Goal: Task Accomplishment & Management: Manage account settings

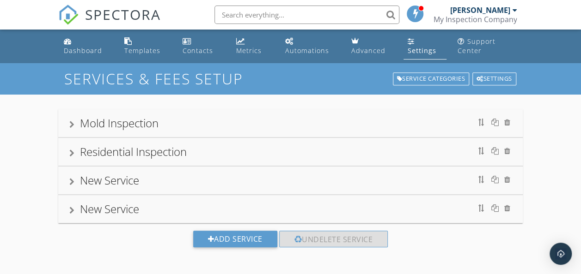
click at [139, 149] on div "Residential Inspection" at bounding box center [133, 151] width 107 height 15
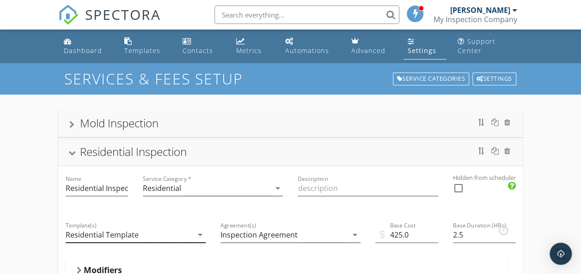
click at [199, 236] on icon "arrow_drop_down" at bounding box center [200, 235] width 11 height 11
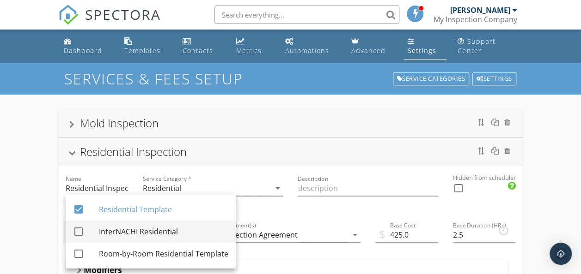
click at [171, 234] on div "InterNACHI Residential" at bounding box center [163, 231] width 129 height 11
checkbox input "true"
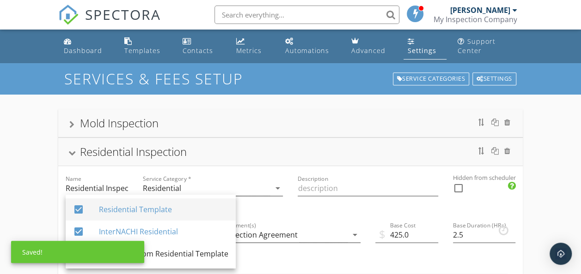
click at [142, 207] on div "Residential Template" at bounding box center [163, 209] width 129 height 11
checkbox input "false"
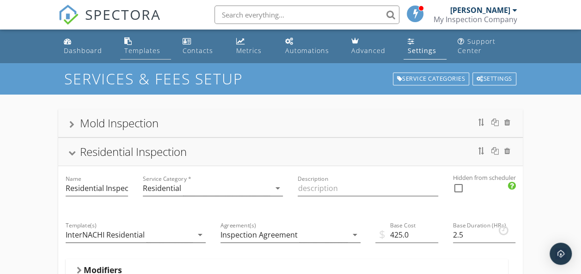
click at [142, 43] on link "Templates" at bounding box center [145, 46] width 51 height 26
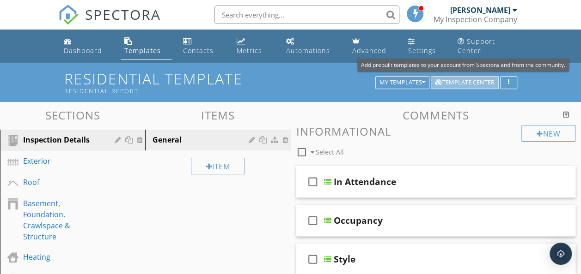
click at [458, 80] on div "Template Center" at bounding box center [465, 82] width 60 height 6
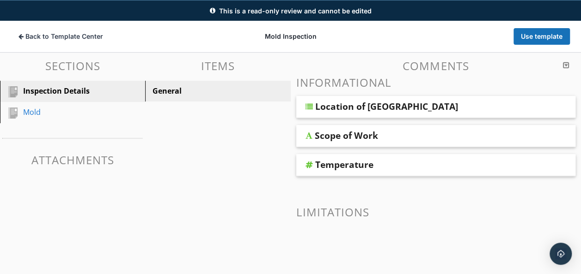
click at [334, 136] on div "Scope of Work" at bounding box center [346, 135] width 63 height 11
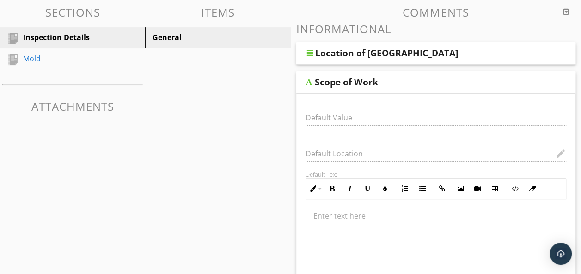
scroll to position [106, 0]
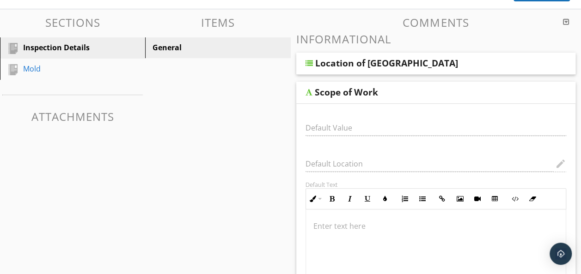
click at [333, 95] on div "Scope of Work" at bounding box center [346, 92] width 63 height 11
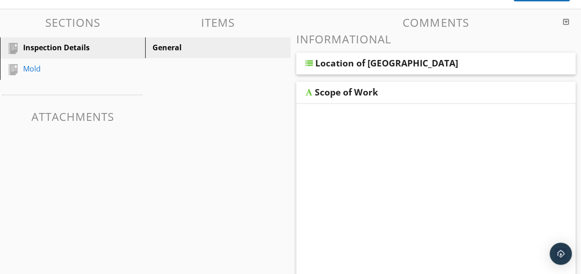
scroll to position [99, 0]
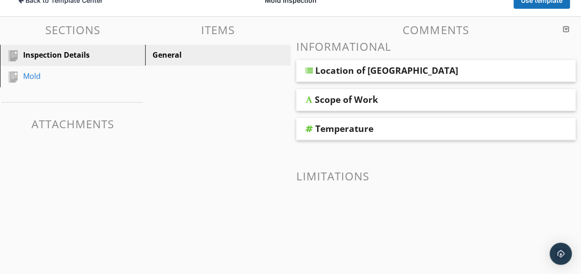
click at [344, 73] on div "Location of [GEOGRAPHIC_DATA]" at bounding box center [386, 70] width 143 height 11
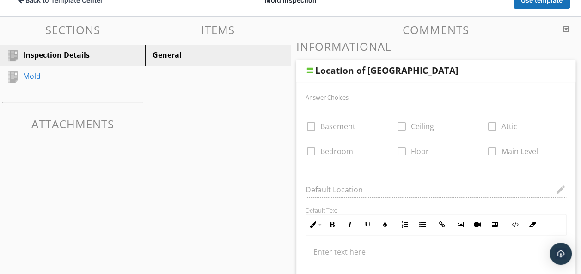
scroll to position [106, 0]
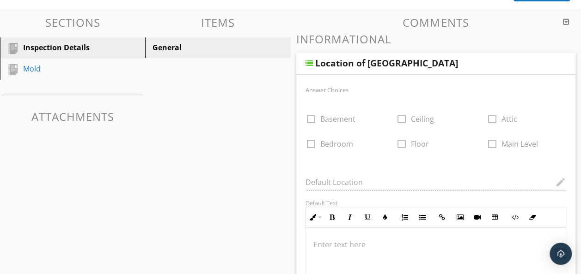
click at [344, 67] on div "Location of Sample" at bounding box center [386, 63] width 143 height 11
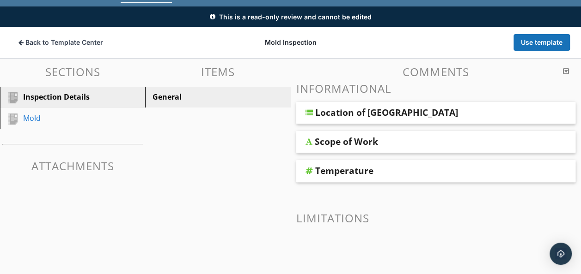
scroll to position [99, 0]
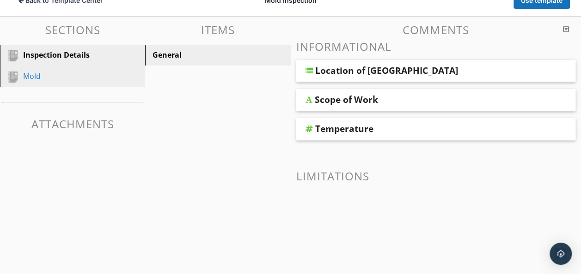
click at [39, 78] on div "Mold" at bounding box center [62, 76] width 78 height 11
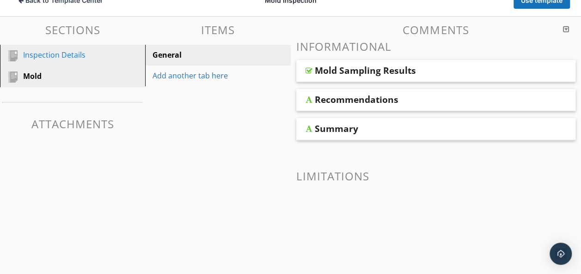
click at [43, 56] on div "Inspection Details" at bounding box center [62, 54] width 78 height 11
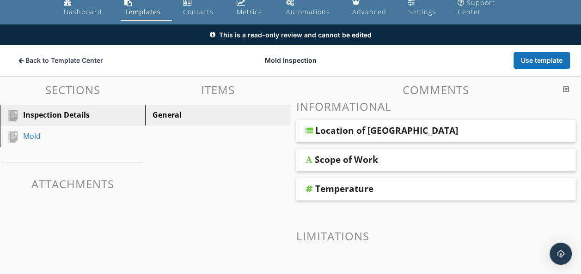
scroll to position [38, 0]
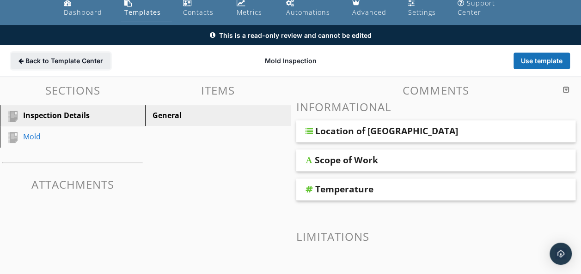
click at [86, 57] on span "Back to Template Center" at bounding box center [64, 60] width 78 height 9
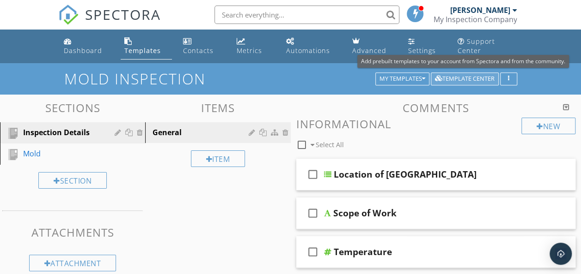
click at [457, 79] on div "Template Center" at bounding box center [465, 79] width 60 height 6
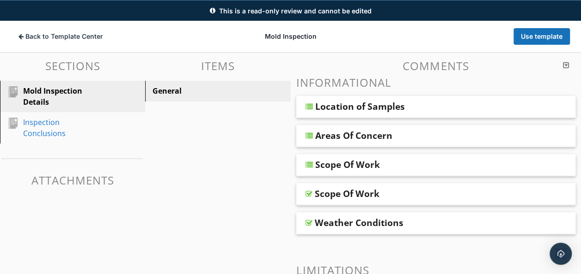
click at [362, 137] on div "Areas Of Concern" at bounding box center [353, 135] width 77 height 11
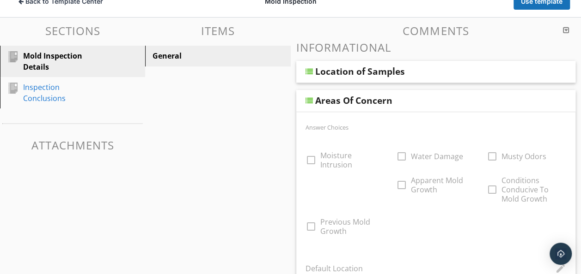
scroll to position [89, 0]
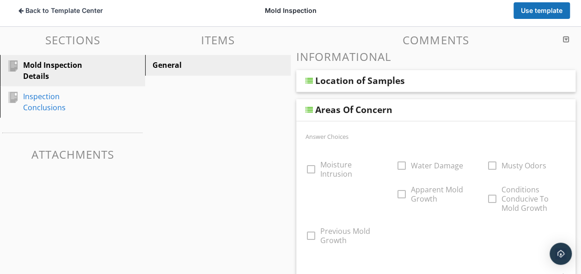
click at [344, 105] on div "Areas Of Concern" at bounding box center [353, 109] width 77 height 11
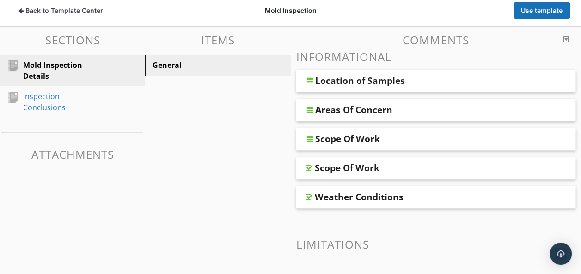
click at [354, 141] on div "Scope Of Work" at bounding box center [347, 139] width 65 height 11
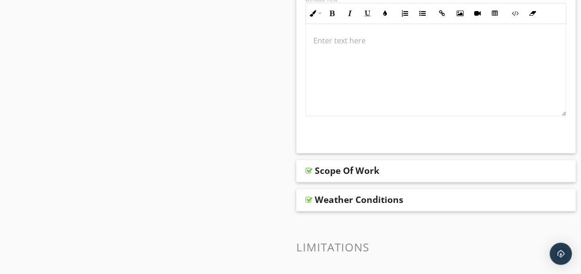
scroll to position [421, 0]
click at [336, 175] on div "Scope Of Work" at bounding box center [347, 169] width 65 height 11
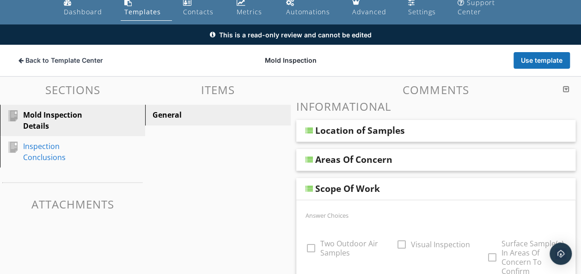
scroll to position [37, 0]
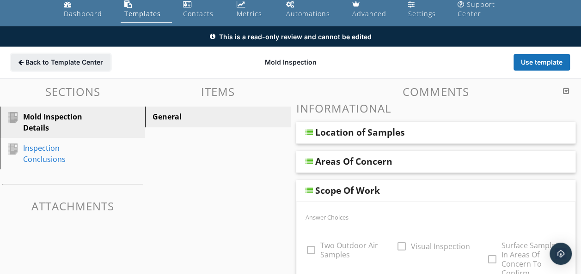
click at [45, 63] on span "Back to Template Center" at bounding box center [64, 62] width 78 height 9
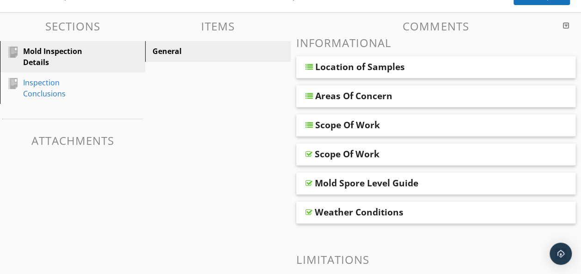
scroll to position [104, 0]
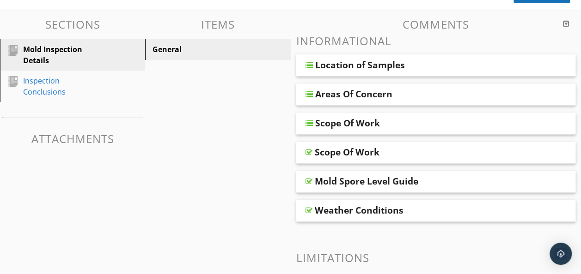
click at [343, 126] on div "Scope Of Work" at bounding box center [347, 123] width 65 height 11
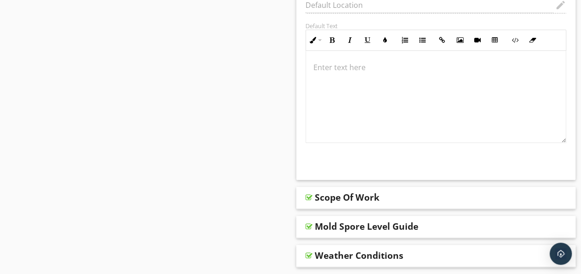
scroll to position [396, 0]
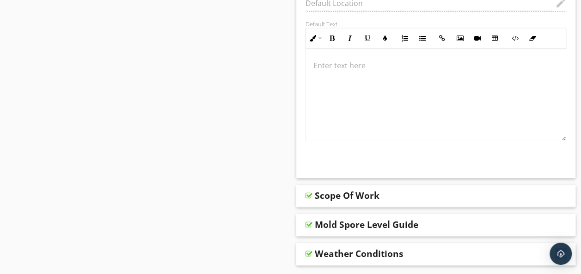
click at [343, 197] on div "Scope Of Work" at bounding box center [347, 195] width 65 height 11
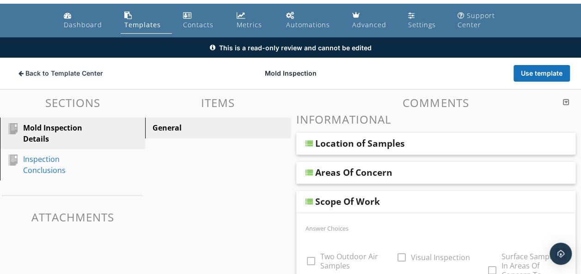
scroll to position [18, 0]
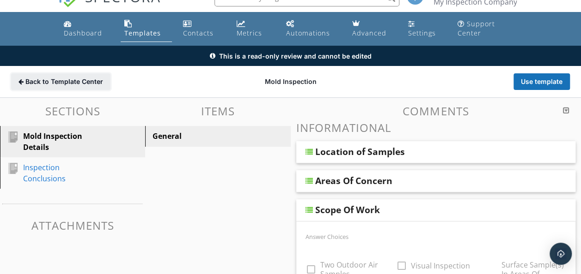
click at [86, 79] on span "Back to Template Center" at bounding box center [64, 81] width 78 height 9
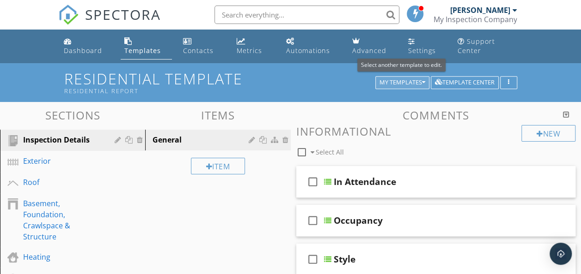
click at [408, 83] on div "My Templates" at bounding box center [402, 82] width 46 height 6
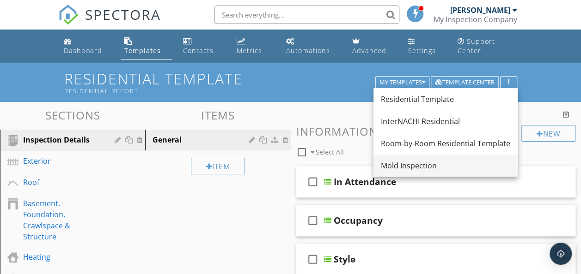
click at [401, 166] on div "Mold Inspection" at bounding box center [445, 165] width 129 height 11
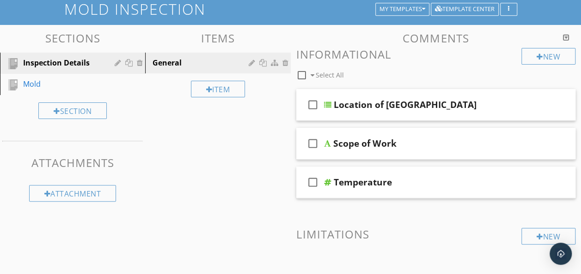
scroll to position [66, 0]
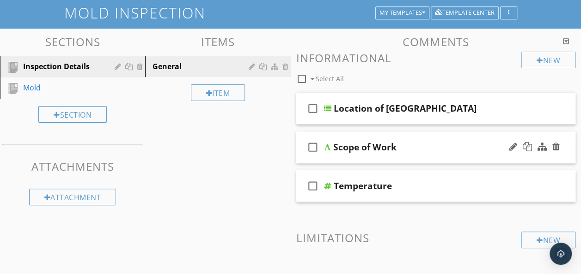
drag, startPoint x: 353, startPoint y: 148, endPoint x: 337, endPoint y: 149, distance: 15.7
click at [337, 149] on div "Scope of Work" at bounding box center [364, 147] width 63 height 11
click at [282, 140] on div "Sections Inspection Details Mold Section Attachments Attachment Items General I…" at bounding box center [290, 178] width 581 height 299
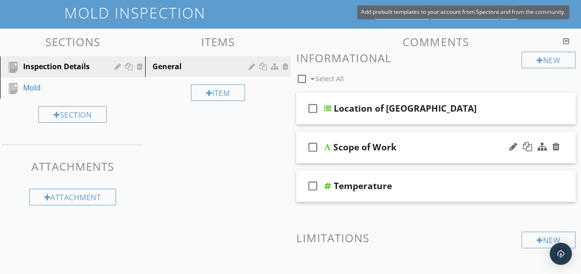
click at [455, 13] on span "Add prebuilt templates to your account from Spectora and from the community." at bounding box center [463, 12] width 204 height 8
click at [461, 12] on span "Add prebuilt templates to your account from Spectora and from the community." at bounding box center [463, 12] width 204 height 8
click at [447, 6] on div "Add prebuilt templates to your account from Spectora and from the community." at bounding box center [463, 12] width 212 height 13
click at [448, 14] on span "Add prebuilt templates to your account from Spectora and from the community." at bounding box center [463, 12] width 204 height 8
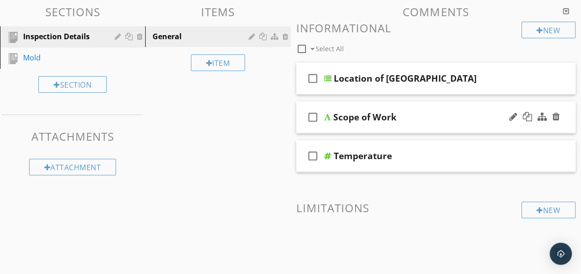
scroll to position [0, 0]
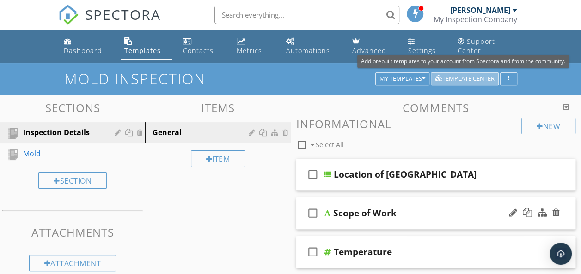
click at [482, 82] on div "Template Center" at bounding box center [465, 79] width 60 height 6
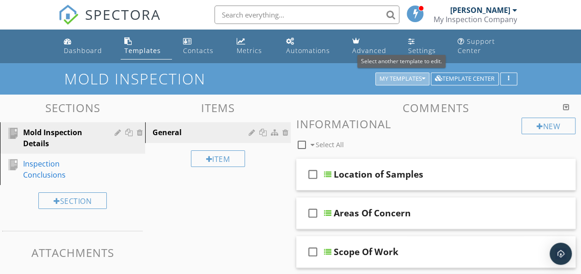
click at [393, 81] on div "My Templates" at bounding box center [402, 79] width 46 height 6
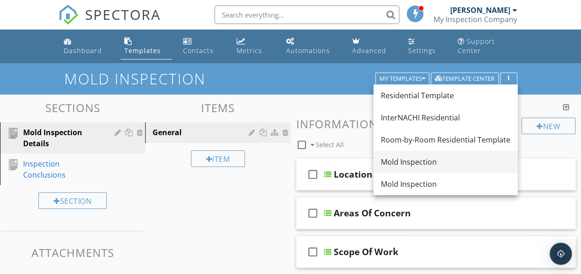
drag, startPoint x: 395, startPoint y: 164, endPoint x: 382, endPoint y: 166, distance: 13.2
click at [382, 166] on div "Mold Inspection" at bounding box center [445, 162] width 129 height 11
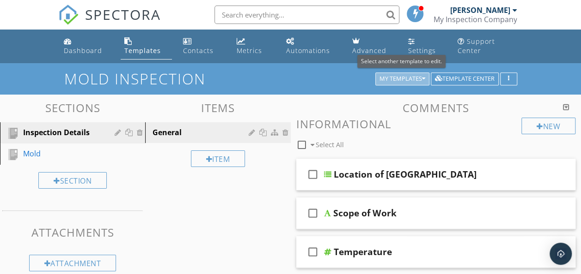
click at [408, 81] on div "My Templates" at bounding box center [402, 79] width 46 height 6
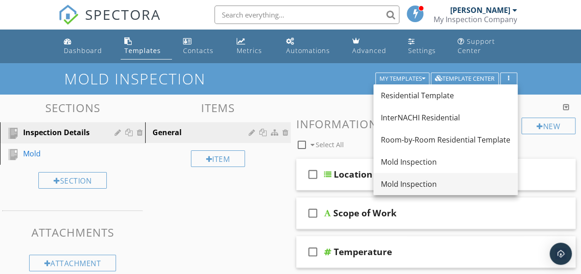
click at [411, 187] on div "Mold Inspection" at bounding box center [445, 184] width 129 height 11
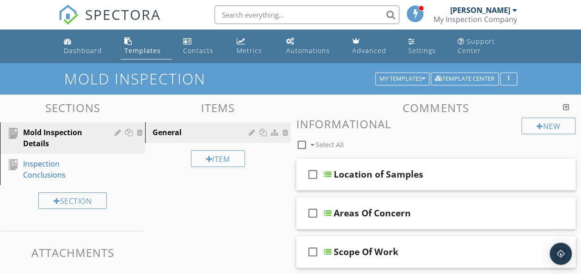
click at [510, 10] on div "[PERSON_NAME]" at bounding box center [483, 10] width 67 height 9
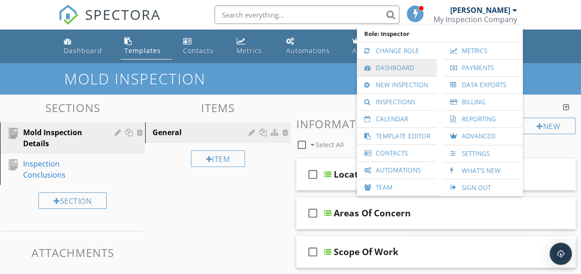
drag, startPoint x: 403, startPoint y: 66, endPoint x: 390, endPoint y: 67, distance: 13.1
click at [390, 67] on link "Dashboard" at bounding box center [396, 68] width 71 height 17
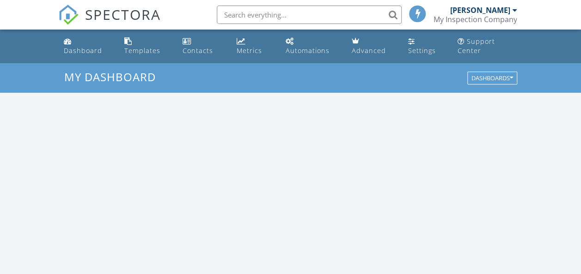
scroll to position [855, 595]
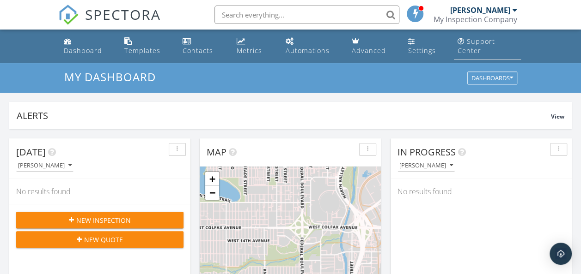
click at [470, 56] on link "Support Center" at bounding box center [487, 46] width 67 height 26
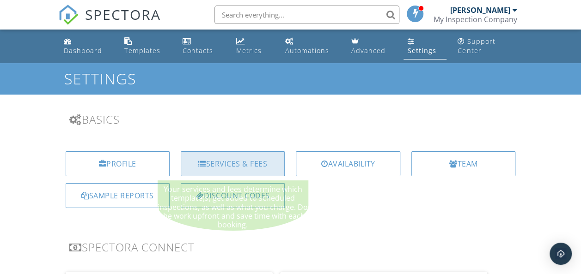
click at [213, 160] on div "Services & Fees" at bounding box center [233, 164] width 104 height 25
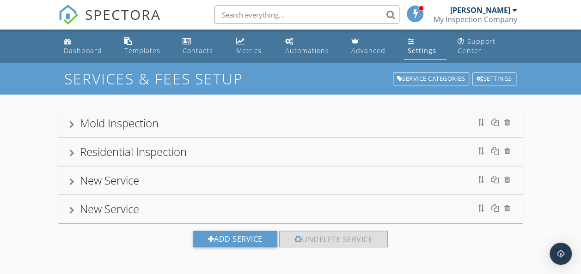
click at [197, 125] on div "Mold Inspection" at bounding box center [290, 123] width 443 height 17
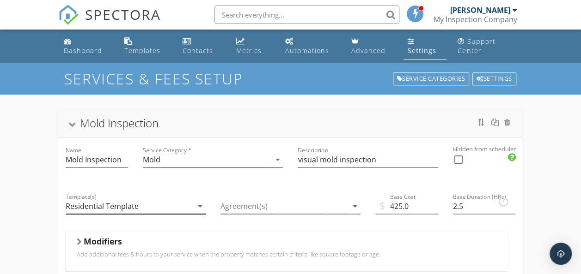
click at [200, 207] on icon "arrow_drop_down" at bounding box center [200, 206] width 11 height 11
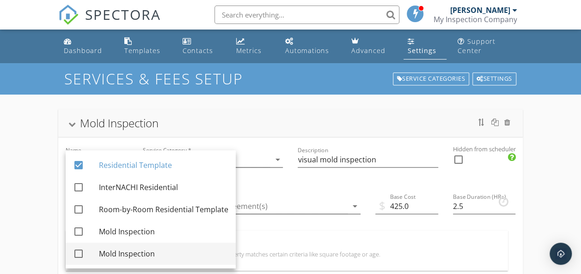
click at [123, 253] on div "Mold Inspection" at bounding box center [163, 254] width 129 height 11
checkbox input "true"
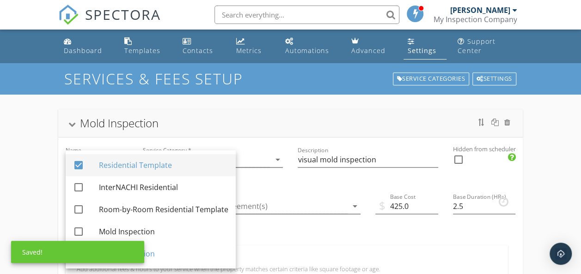
click at [131, 166] on div "Residential Template" at bounding box center [163, 165] width 129 height 11
checkbox input "false"
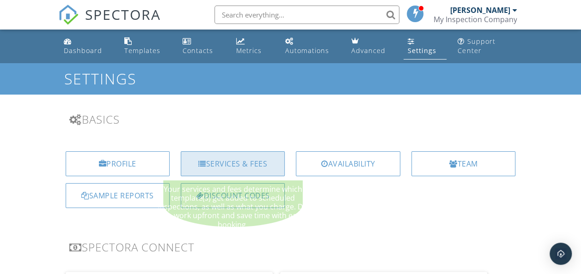
click at [246, 169] on div "Services & Fees" at bounding box center [233, 164] width 104 height 25
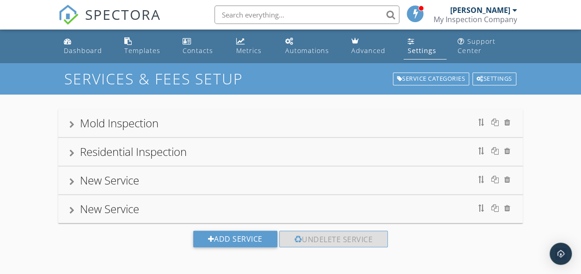
drag, startPoint x: 208, startPoint y: 148, endPoint x: 165, endPoint y: 156, distance: 43.2
click at [165, 156] on div "Residential Inspection" at bounding box center [133, 151] width 107 height 15
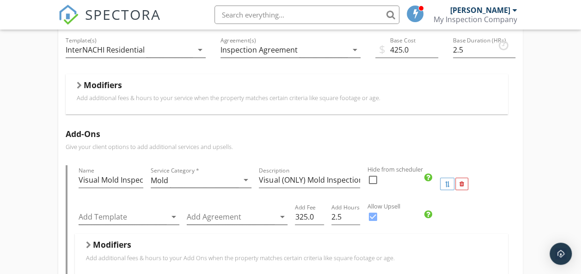
scroll to position [207, 0]
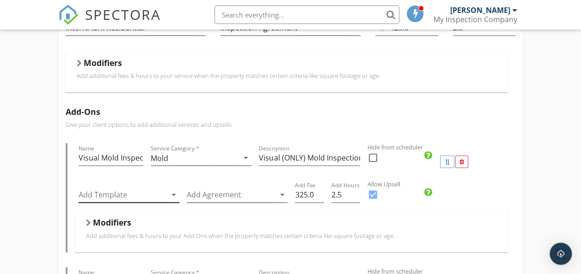
click at [175, 194] on icon "arrow_drop_down" at bounding box center [173, 194] width 11 height 11
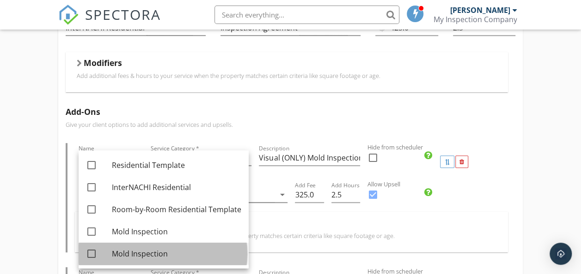
click at [125, 255] on div "Mold Inspection" at bounding box center [176, 254] width 129 height 11
checkbox input "true"
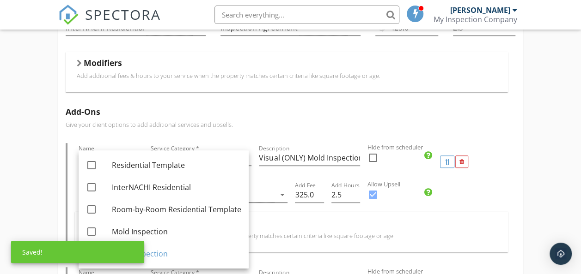
click at [50, 212] on div "Mold Inspection Residential Inspection Name Residential Inspection Service Cate…" at bounding box center [290, 277] width 581 height 780
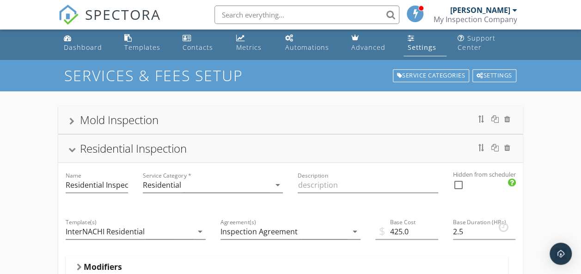
scroll to position [0, 0]
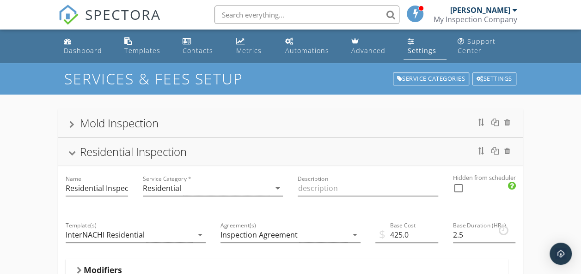
click at [111, 147] on div "Residential Inspection" at bounding box center [133, 151] width 107 height 15
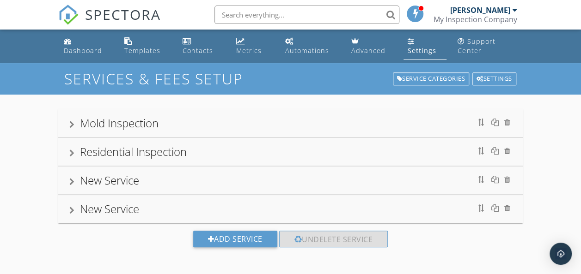
click at [408, 45] on link "Settings" at bounding box center [424, 46] width 43 height 26
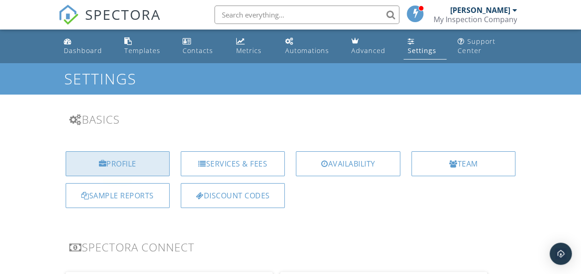
click at [133, 154] on div "Profile" at bounding box center [118, 164] width 104 height 25
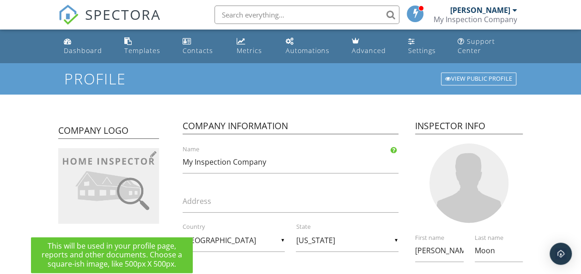
drag, startPoint x: 118, startPoint y: 186, endPoint x: 106, endPoint y: 178, distance: 14.2
click at [106, 178] on img at bounding box center [108, 186] width 101 height 76
type input "C:\fakepath\LOGO stacked.png"
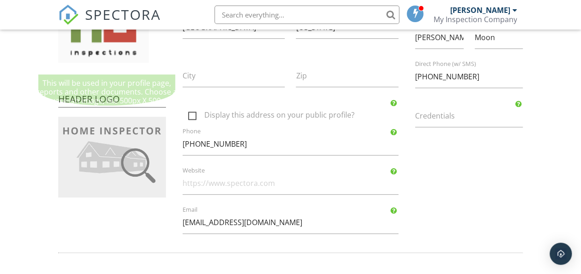
scroll to position [215, 0]
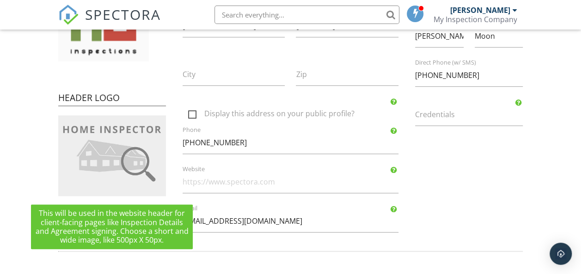
click at [134, 188] on img at bounding box center [112, 156] width 108 height 81
type input "C:\fakepath\LOGO long.png"
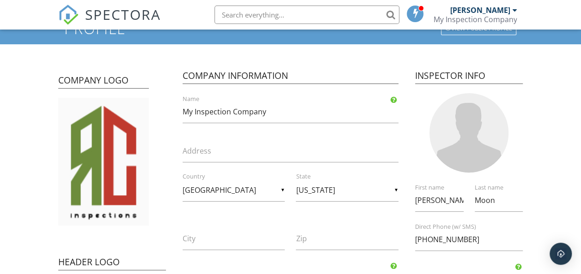
scroll to position [50, 0]
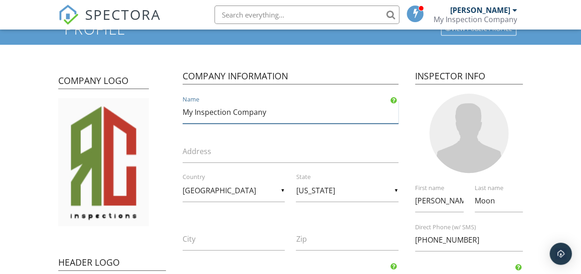
drag, startPoint x: 282, startPoint y: 116, endPoint x: 166, endPoint y: 105, distance: 116.5
click at [166, 105] on div "Company Logo Header Logo Company Information My Inspection Company Name Address…" at bounding box center [291, 231] width 476 height 351
type input "RC Inspections"
click at [173, 136] on div "Company Information RC Inspections Name Address ▼ [GEOGRAPHIC_DATA] - Select a …" at bounding box center [290, 231] width 238 height 351
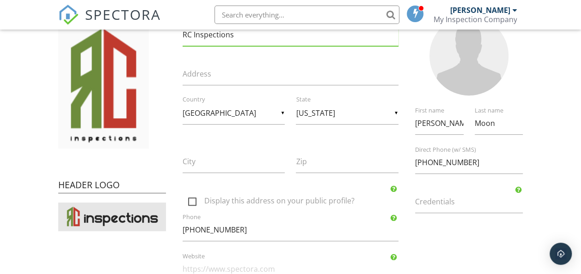
scroll to position [127, 0]
click at [218, 162] on input "City" at bounding box center [234, 162] width 102 height 23
type input "Macon"
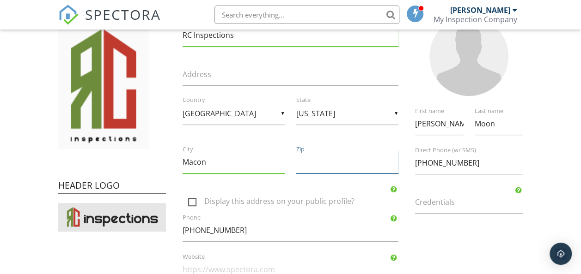
click at [305, 165] on input "Zip" at bounding box center [347, 162] width 102 height 23
click at [194, 200] on label "Display this address on your public profile?" at bounding box center [296, 203] width 216 height 12
click at [189, 200] on input "Display this address on your public profile?" at bounding box center [186, 197] width 6 height 6
checkbox input "true"
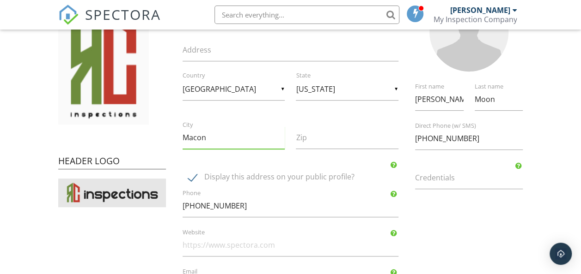
scroll to position [165, 0]
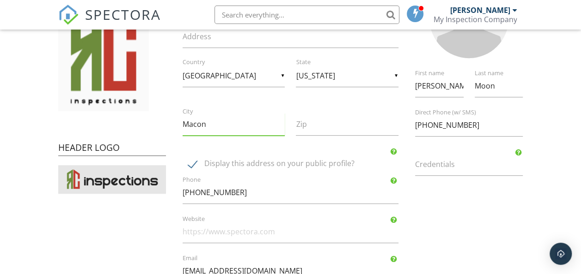
drag, startPoint x: 430, startPoint y: 163, endPoint x: 438, endPoint y: 164, distance: 8.4
click at [438, 164] on label "Credentials" at bounding box center [474, 164] width 119 height 10
click at [438, 164] on input "Credentials" at bounding box center [469, 164] width 108 height 23
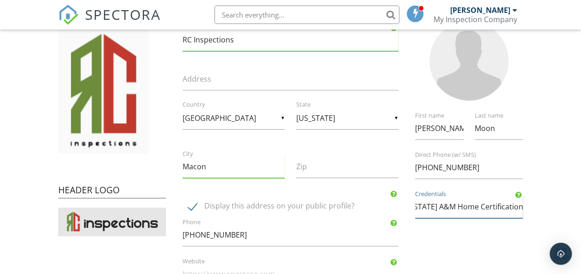
scroll to position [0, 0]
click at [522, 207] on input "Texas A&M Home Certification 1&2," at bounding box center [469, 207] width 108 height 23
paste input "PROFESSIONAL MOLD INSPECTION INSTITUTE"
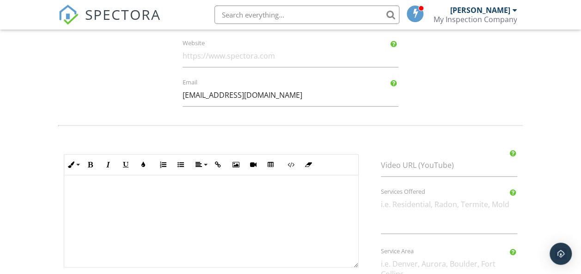
scroll to position [420, 0]
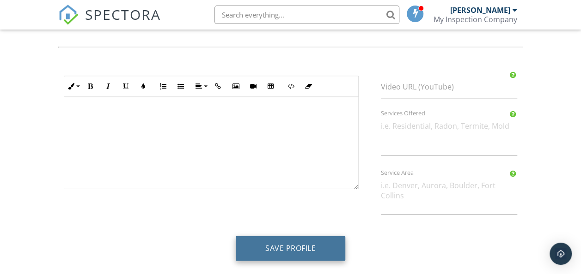
type input "[US_STATE] A&M Home Certification 1&2, PROFESSIONAL MOLD INSPECTION INSTITUTE, …"
click at [322, 249] on button "Save Profile" at bounding box center [291, 248] width 110 height 25
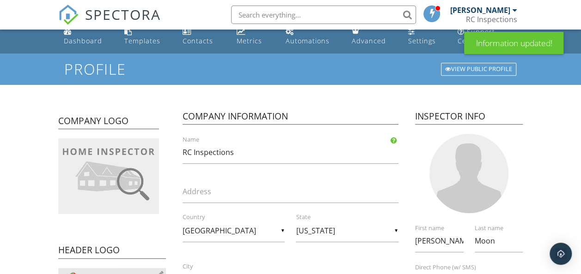
scroll to position [7, 0]
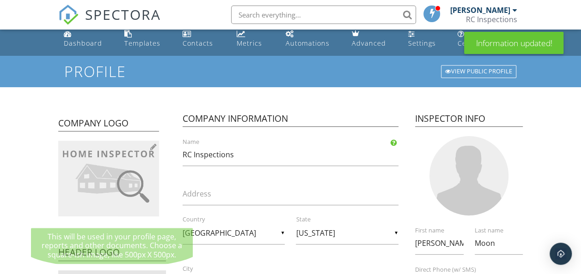
click at [103, 183] on img at bounding box center [108, 179] width 101 height 76
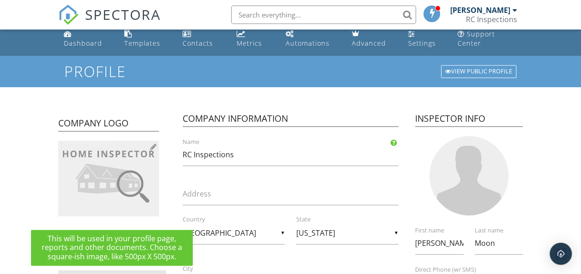
type input "C:\fakepath\LOGO stacked.png"
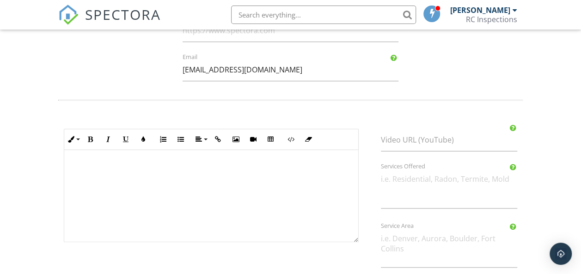
scroll to position [420, 0]
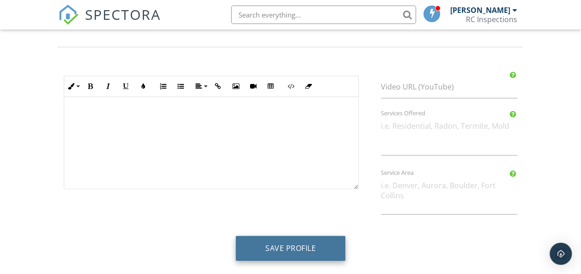
click at [262, 243] on button "Save Profile" at bounding box center [291, 248] width 110 height 25
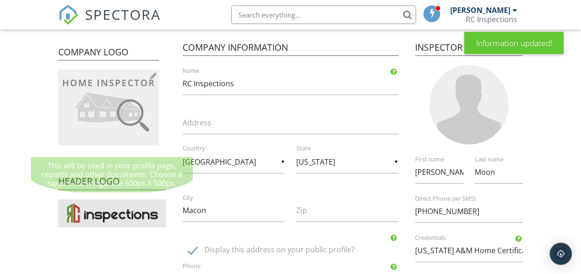
scroll to position [93, 0]
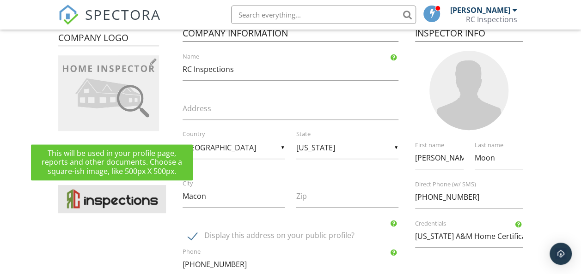
click at [113, 81] on img at bounding box center [108, 93] width 101 height 76
click at [128, 87] on img at bounding box center [108, 93] width 101 height 76
type input "C:\fakepath\logo Bigger stacked .png"
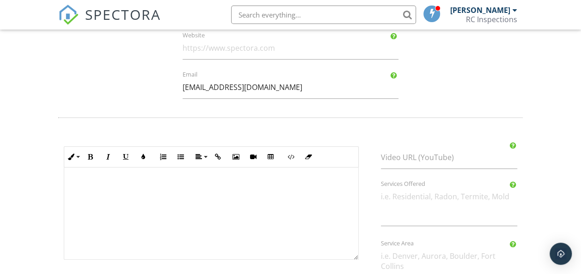
scroll to position [420, 0]
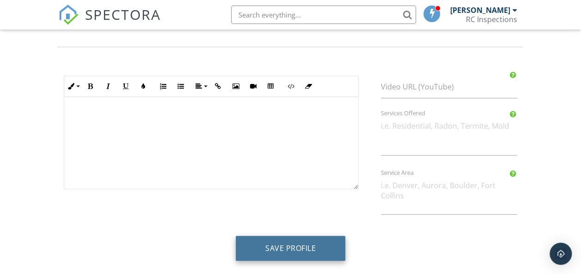
click at [316, 254] on button "Save Profile" at bounding box center [291, 248] width 110 height 25
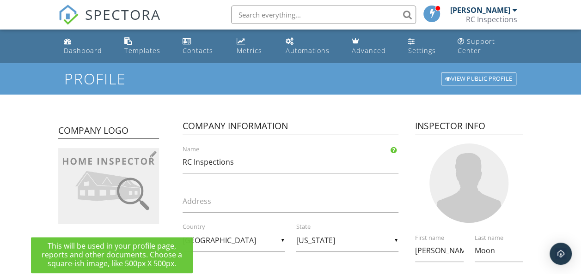
click at [134, 187] on img at bounding box center [108, 186] width 101 height 76
type input "C:\fakepath\Screenshot 2025-09-28 161528.png"
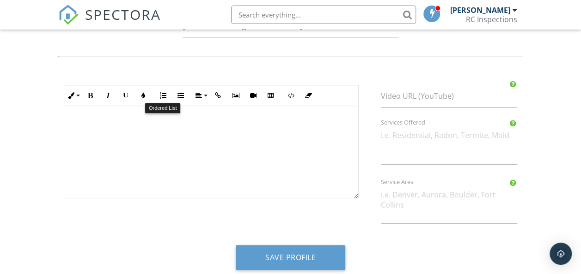
scroll to position [420, 0]
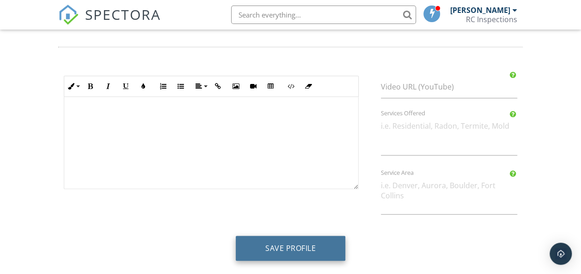
click at [269, 238] on button "Save Profile" at bounding box center [291, 248] width 110 height 25
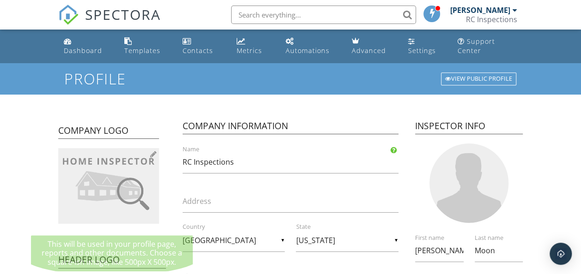
click at [111, 182] on img at bounding box center [108, 186] width 101 height 76
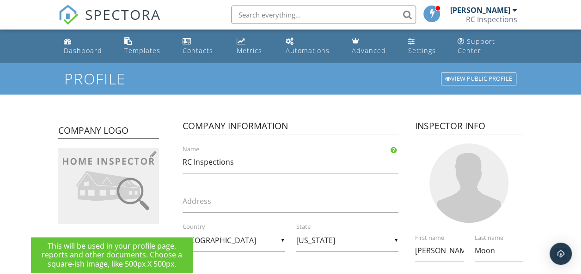
type input "C:\fakepath\1.png"
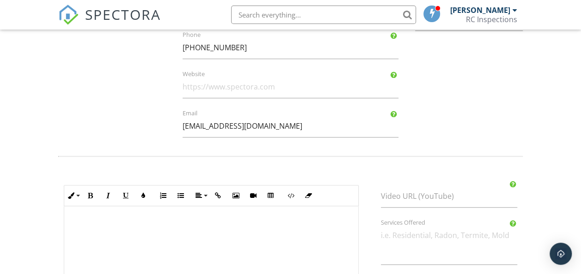
scroll to position [420, 0]
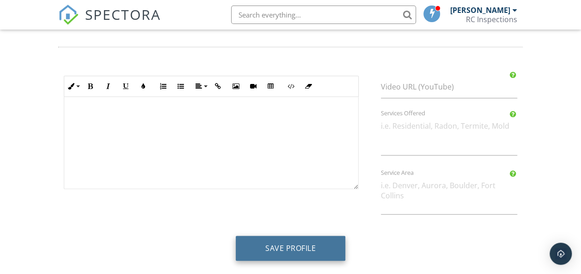
click at [294, 241] on button "Save Profile" at bounding box center [291, 248] width 110 height 25
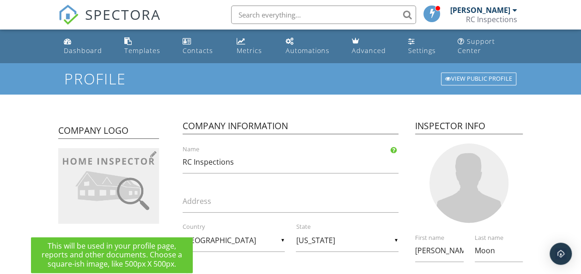
click at [153, 155] on div at bounding box center [153, 154] width 6 height 7
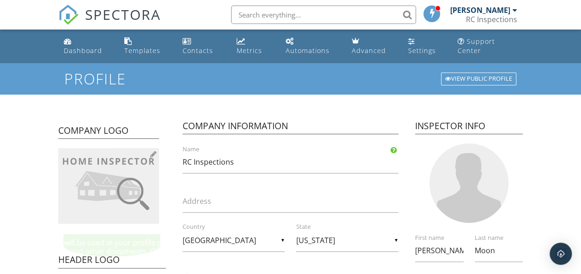
click at [134, 171] on img at bounding box center [108, 186] width 101 height 76
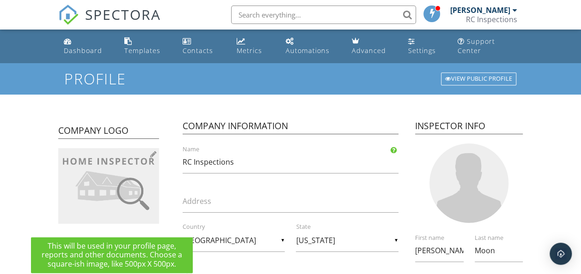
type input "C:\fakepath\2.png"
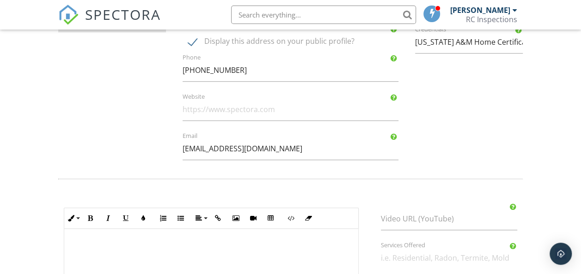
scroll to position [420, 0]
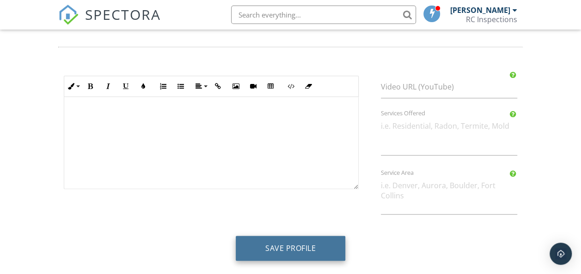
click at [273, 240] on button "Save Profile" at bounding box center [291, 248] width 110 height 25
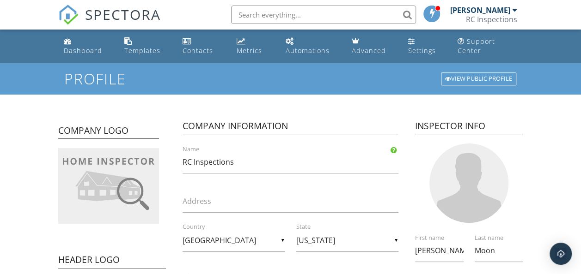
click at [475, 184] on div at bounding box center [468, 183] width 79 height 79
click at [457, 184] on div at bounding box center [468, 183] width 79 height 79
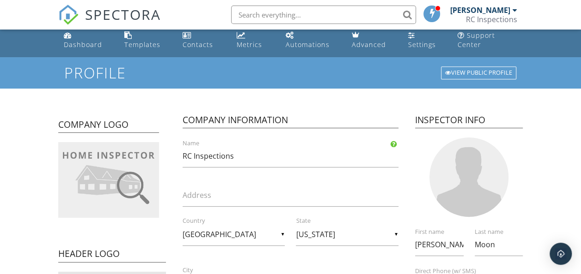
scroll to position [5, 0]
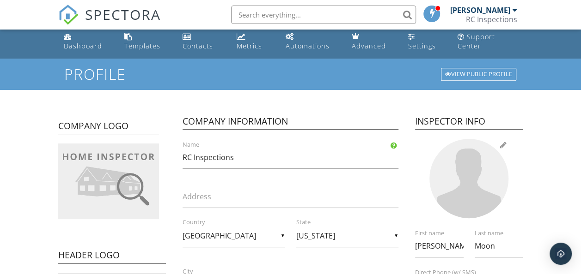
click at [451, 185] on div at bounding box center [468, 178] width 79 height 79
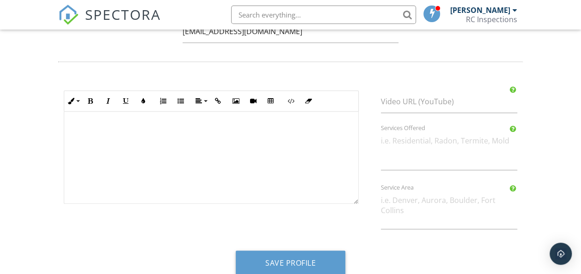
scroll to position [420, 0]
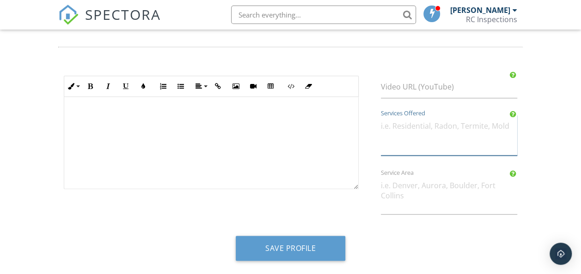
click at [408, 127] on textarea "Services Offered" at bounding box center [449, 135] width 136 height 40
click at [384, 124] on textarea "residential" at bounding box center [449, 135] width 136 height 40
click at [430, 128] on textarea "Residential" at bounding box center [449, 135] width 136 height 40
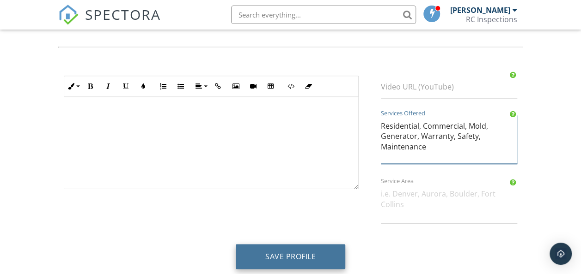
type textarea "Residential, Commercial, Mold, Generator, Warranty, Safety, Maintenance"
click at [325, 255] on button "Save Profile" at bounding box center [291, 256] width 110 height 25
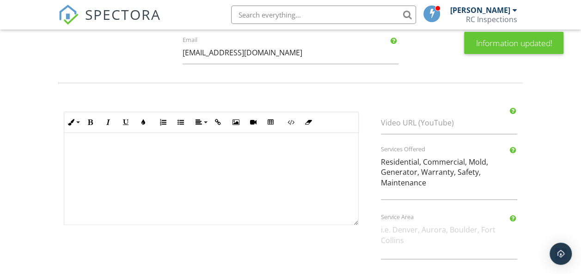
scroll to position [384, 0]
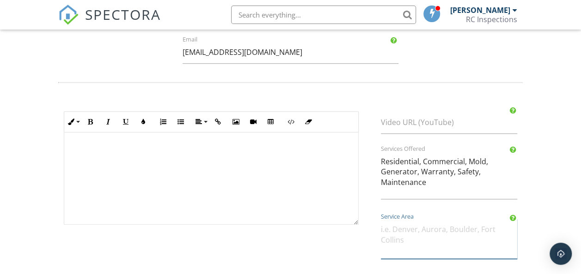
click at [388, 228] on textarea "Service Area" at bounding box center [449, 239] width 136 height 40
paste textarea "Milledgeville [GEOGRAPHIC_DATA][PERSON_NAME][GEOGRAPHIC_DATA] [GEOGRAPHIC_DATA]…"
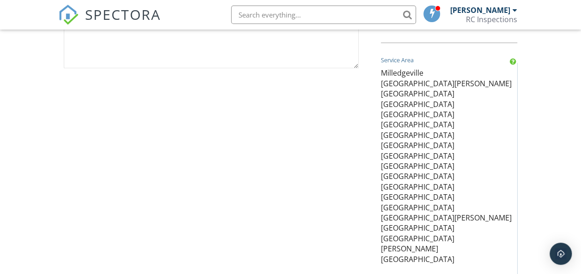
scroll to position [613, 0]
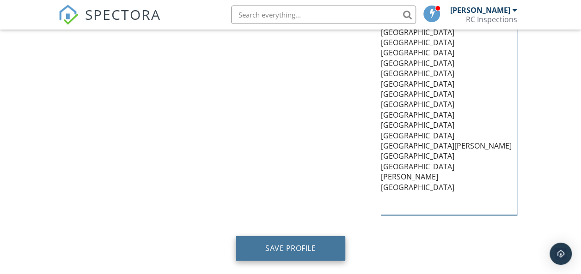
type textarea "Milledgeville [GEOGRAPHIC_DATA][PERSON_NAME][GEOGRAPHIC_DATA] [GEOGRAPHIC_DATA]…"
click at [323, 240] on button "Save Profile" at bounding box center [291, 248] width 110 height 25
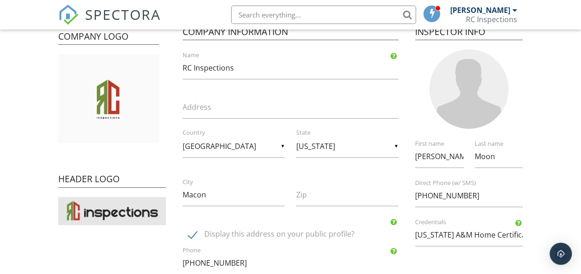
scroll to position [95, 0]
drag, startPoint x: 443, startPoint y: 153, endPoint x: 392, endPoint y: 156, distance: 50.4
click at [392, 156] on div "Company Logo Header Logo Company Information RC Inspections Name Address ▼ [GEO…" at bounding box center [291, 187] width 476 height 351
type input "[PERSON_NAME]"
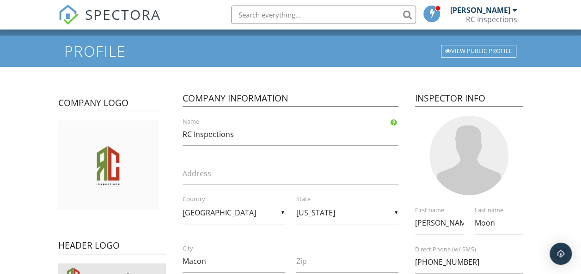
scroll to position [27, 0]
click at [468, 54] on div "View Public Profile" at bounding box center [478, 51] width 75 height 13
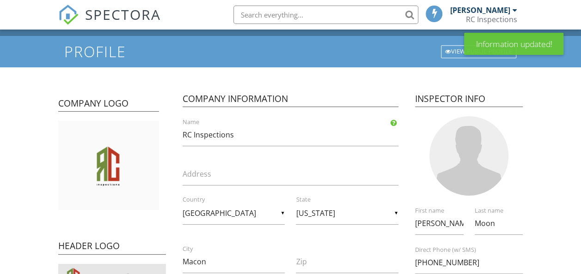
scroll to position [27, 0]
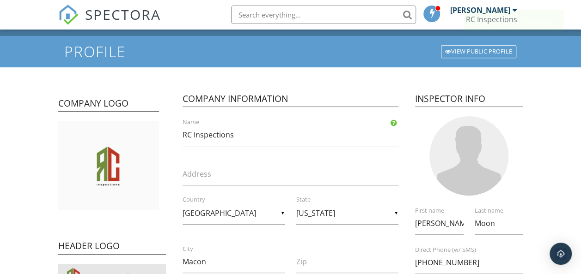
click at [413, 154] on div at bounding box center [468, 155] width 119 height 79
click at [474, 181] on div at bounding box center [468, 155] width 79 height 79
type input "C:\fakepath\Screenshot_20250531_205941_Messages.jpg"
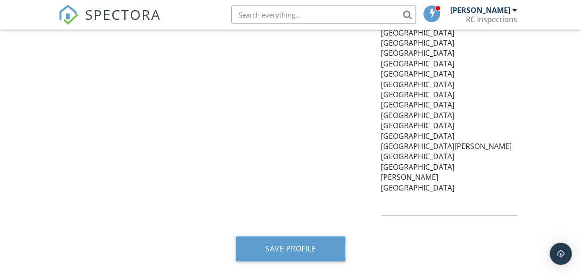
scroll to position [613, 0]
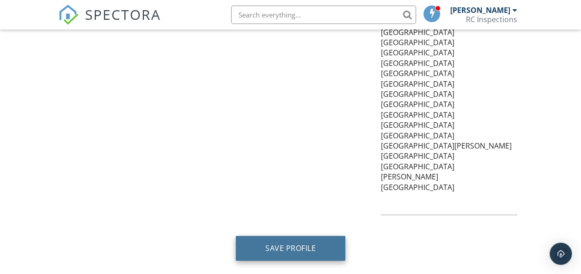
click at [318, 249] on button "Save Profile" at bounding box center [291, 248] width 110 height 25
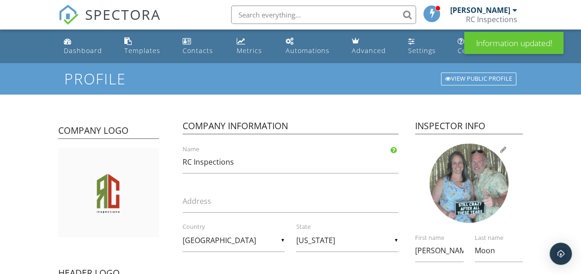
click at [469, 194] on div at bounding box center [468, 183] width 79 height 79
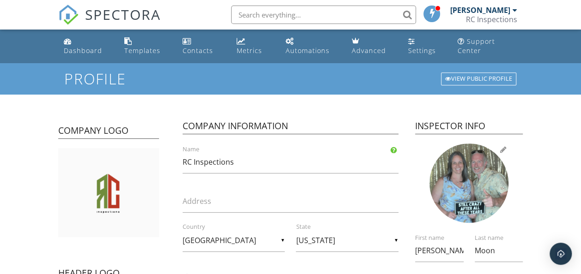
click at [499, 161] on div at bounding box center [468, 183] width 79 height 79
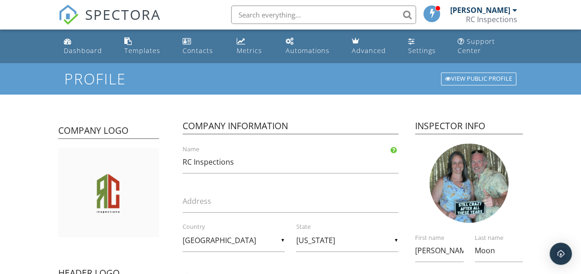
drag, startPoint x: 456, startPoint y: 188, endPoint x: 536, endPoint y: 211, distance: 83.7
click at [464, 76] on div "View Public Profile" at bounding box center [478, 79] width 75 height 13
click at [411, 48] on div "Settings" at bounding box center [422, 50] width 28 height 9
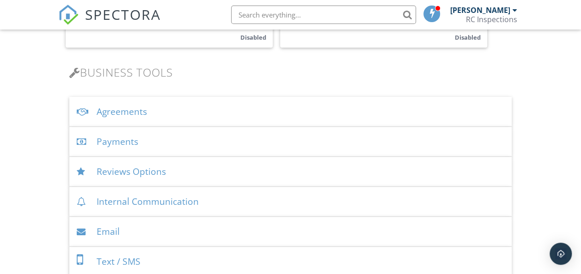
scroll to position [332, 0]
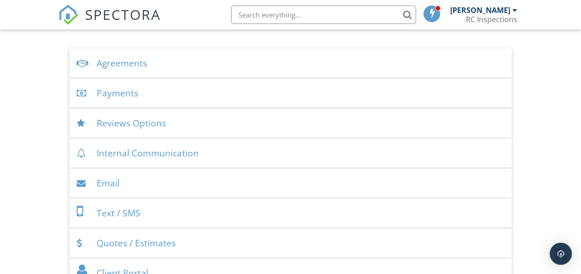
click at [139, 64] on div "Agreements" at bounding box center [290, 64] width 443 height 30
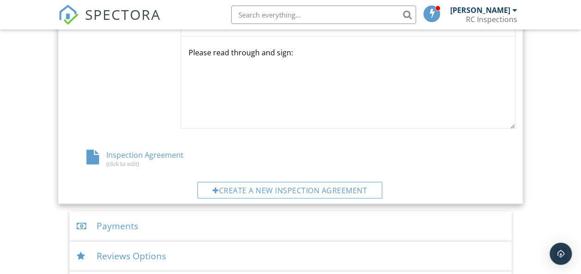
scroll to position [469, 0]
click at [142, 156] on div "Inspection Agreement (click to edit)" at bounding box center [141, 159] width 150 height 18
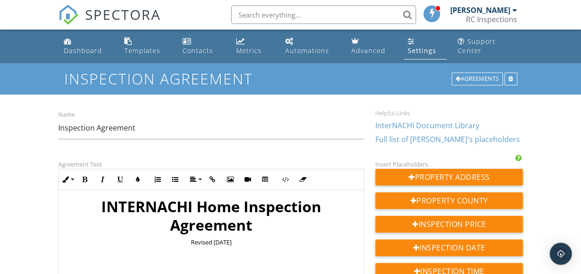
click at [409, 125] on link "InterNACHI Document Library" at bounding box center [427, 126] width 104 height 10
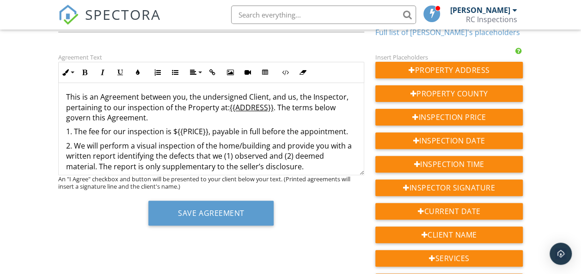
scroll to position [86, 0]
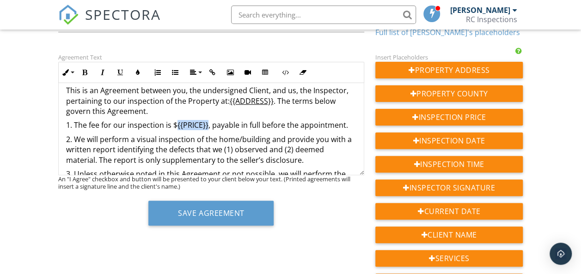
drag, startPoint x: 206, startPoint y: 124, endPoint x: 176, endPoint y: 126, distance: 30.5
click at [176, 126] on p "1. The fee for our inspection is ${{PRICE}}, payable in full before the appoint…" at bounding box center [211, 125] width 290 height 10
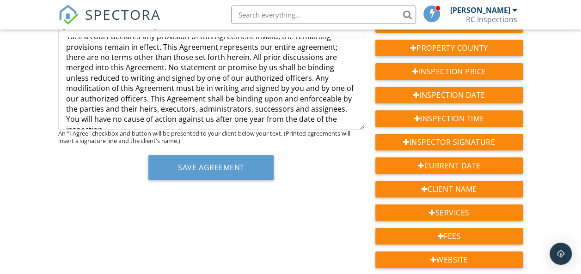
scroll to position [160, 0]
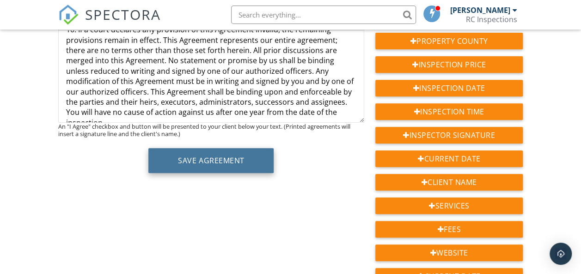
click at [232, 163] on button "Save Agreement" at bounding box center [210, 160] width 125 height 25
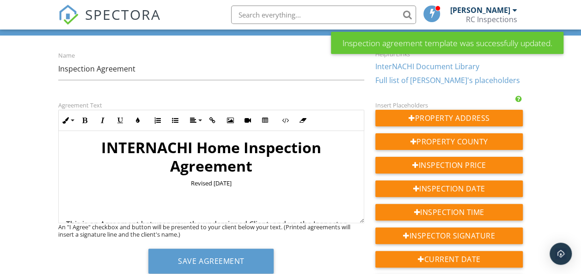
scroll to position [55, 0]
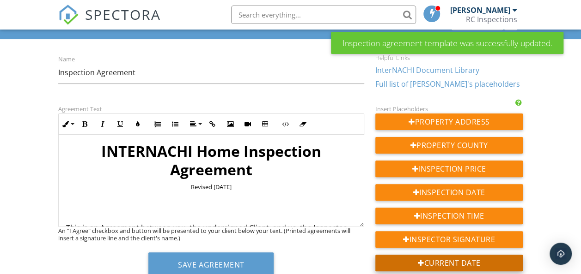
click at [427, 261] on div "Current Date" at bounding box center [448, 263] width 147 height 17
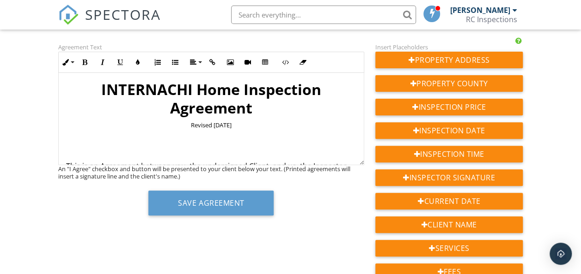
scroll to position [121, 0]
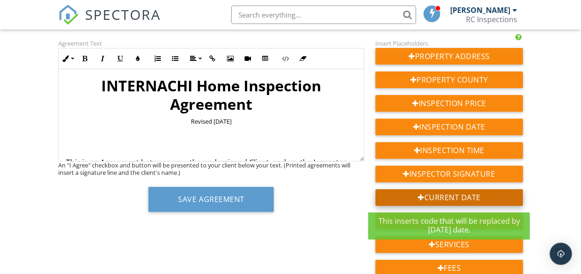
click at [437, 200] on div "Current Date" at bounding box center [448, 197] width 147 height 17
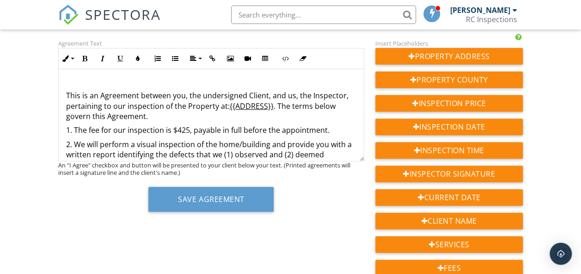
scroll to position [67, 0]
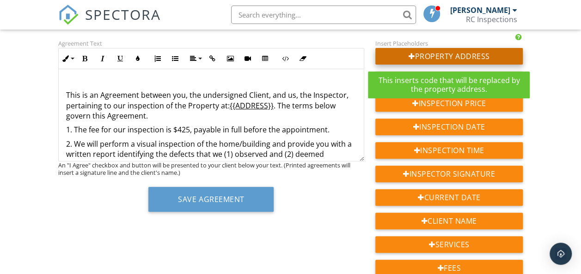
click at [426, 55] on div "Property Address" at bounding box center [448, 56] width 147 height 17
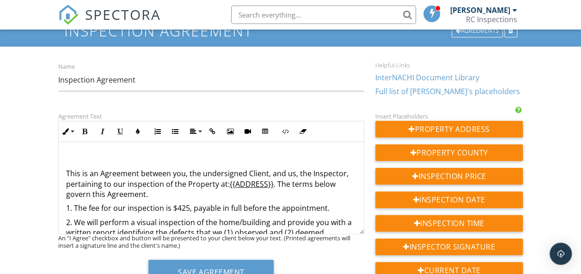
scroll to position [0, 0]
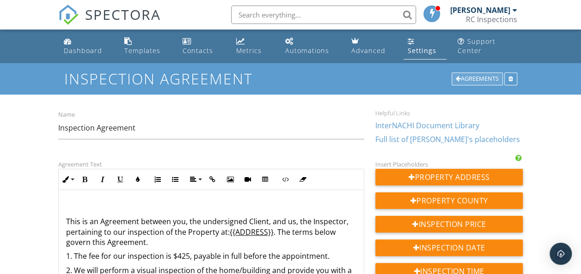
click at [465, 77] on div "Agreements" at bounding box center [476, 79] width 51 height 13
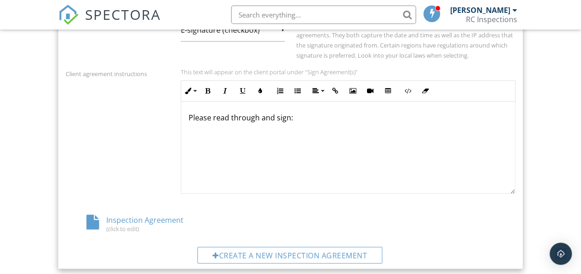
scroll to position [402, 0]
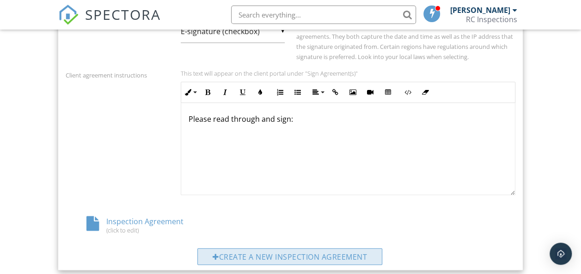
click at [264, 256] on div "Create a new inspection agreement" at bounding box center [289, 257] width 185 height 17
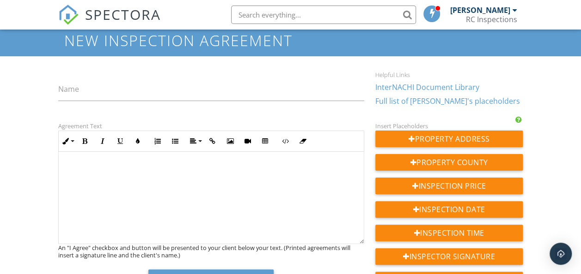
scroll to position [39, 0]
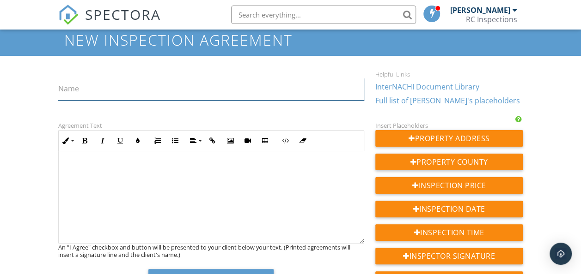
click at [116, 97] on input "Name" at bounding box center [211, 89] width 306 height 23
type input "mold inspection"
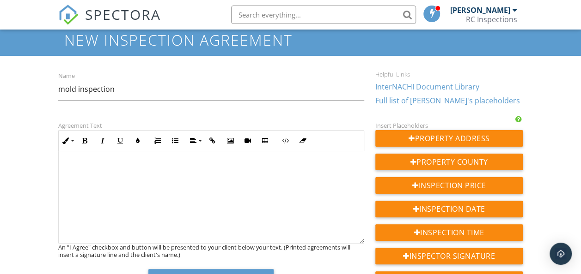
click at [213, 186] on div at bounding box center [211, 198] width 305 height 92
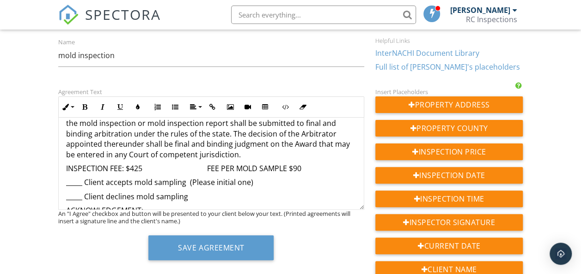
scroll to position [74, 0]
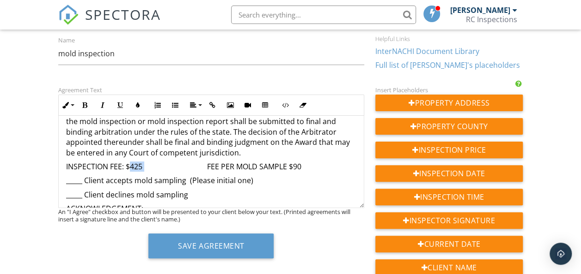
drag, startPoint x: 146, startPoint y: 165, endPoint x: 131, endPoint y: 166, distance: 14.4
click at [131, 166] on p "INSPECTION FEE: $425 FEE PER MOLD SAMPLE $90" at bounding box center [211, 167] width 290 height 10
click at [84, 108] on icon "button" at bounding box center [85, 105] width 6 height 6
drag, startPoint x: 311, startPoint y: 164, endPoint x: 296, endPoint y: 168, distance: 16.1
click at [296, 168] on p "INSPECTION FEE: $ 425 FEE PER MOLD SAMPLE $90" at bounding box center [211, 167] width 290 height 10
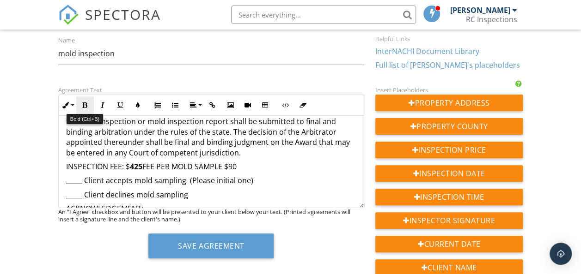
click at [85, 109] on button "Bold" at bounding box center [85, 106] width 18 height 18
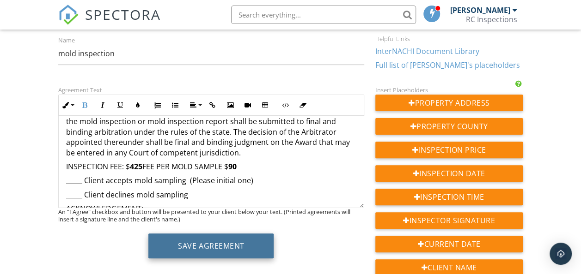
click at [214, 241] on button "Save Agreement" at bounding box center [210, 246] width 125 height 25
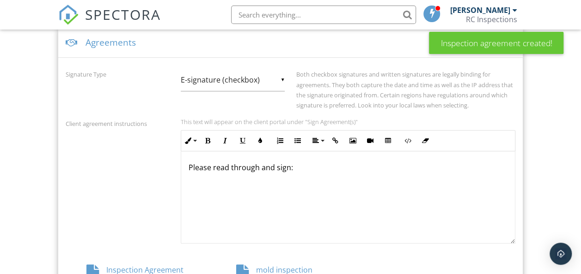
click at [280, 77] on div "▼ E-signature (checkbox) E-signature (checkbox) Written Signature E-signature (…" at bounding box center [233, 80] width 104 height 23
click at [280, 77] on span "E-signature (checkbox)" at bounding box center [233, 80] width 104 height 23
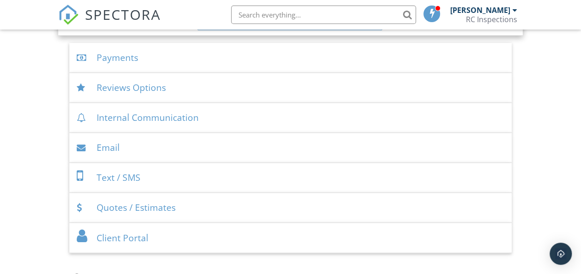
scroll to position [637, 0]
click at [133, 208] on div "Quotes / Estimates" at bounding box center [290, 208] width 443 height 30
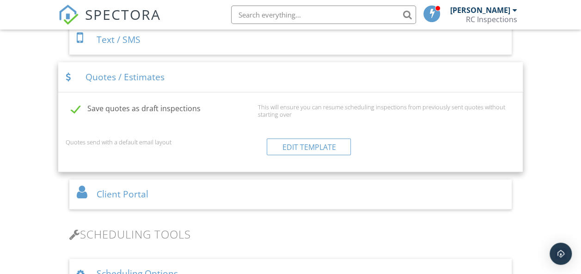
scroll to position [506, 0]
click at [141, 195] on div "Client Portal" at bounding box center [290, 195] width 443 height 30
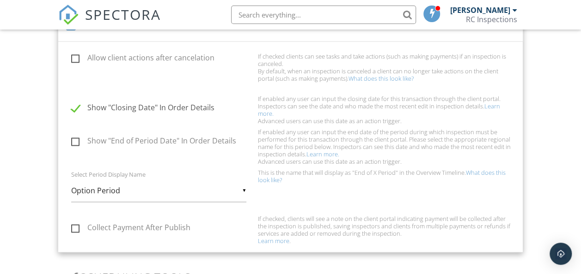
scroll to position [591, 0]
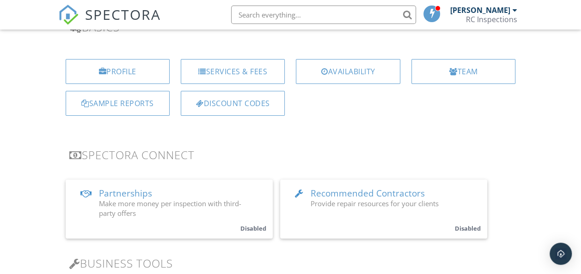
scroll to position [0, 0]
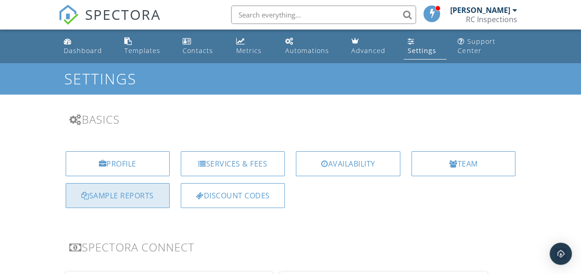
click at [131, 200] on div "Sample Reports" at bounding box center [118, 195] width 104 height 25
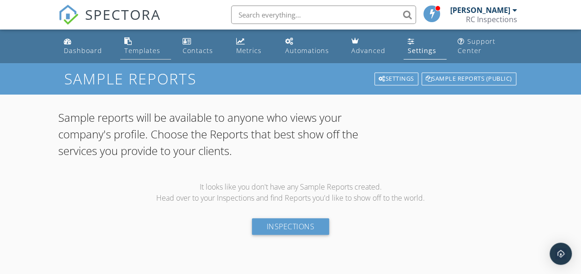
click at [140, 59] on link "Templates" at bounding box center [145, 46] width 51 height 26
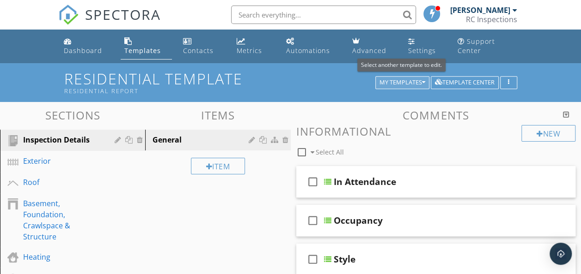
click at [391, 81] on div "My Templates" at bounding box center [402, 82] width 46 height 6
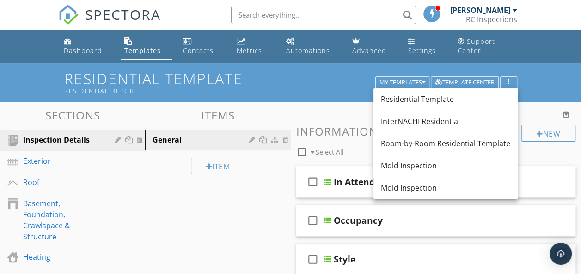
click at [321, 70] on div "Residential Template Residential Report My Templates Template Center" at bounding box center [290, 82] width 581 height 38
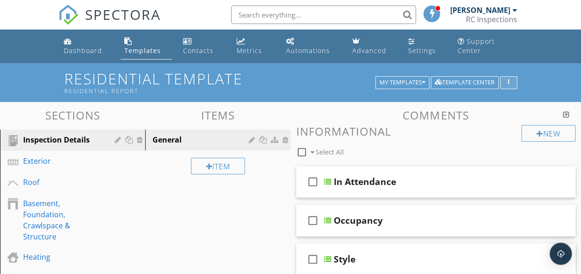
click at [506, 77] on button "button" at bounding box center [508, 82] width 17 height 13
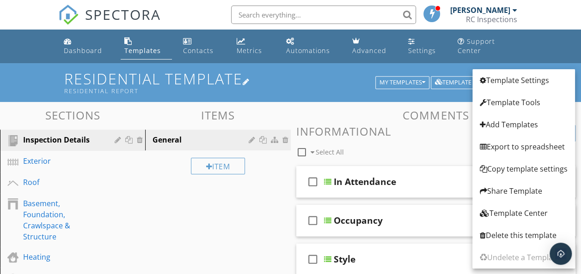
click at [336, 89] on div "Residential Report" at bounding box center [221, 90] width 314 height 7
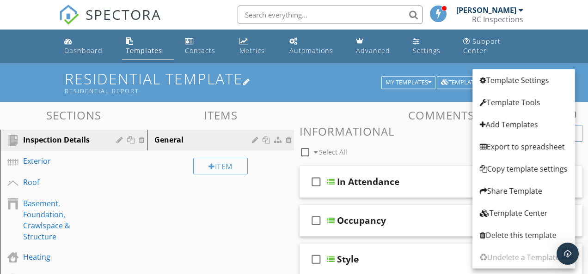
type input "Residential Template"
type input "Residential Report"
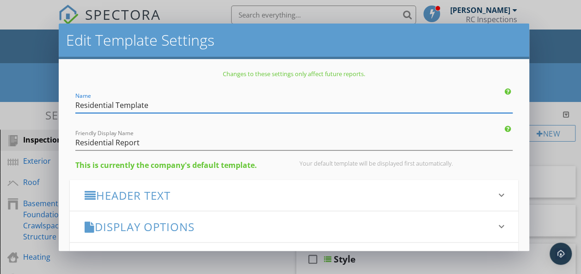
click at [544, 48] on div "Edit Template Settings Changes to these settings only affect future reports. Na…" at bounding box center [290, 137] width 581 height 274
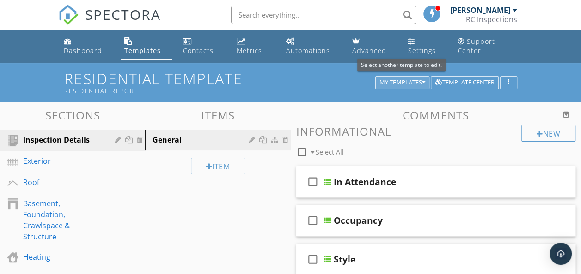
click at [424, 82] on icon "button" at bounding box center [423, 82] width 3 height 6
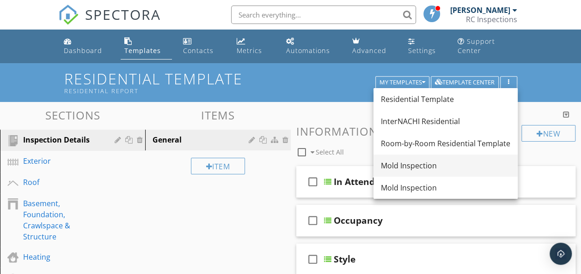
click at [412, 167] on div "Mold Inspection" at bounding box center [445, 165] width 129 height 11
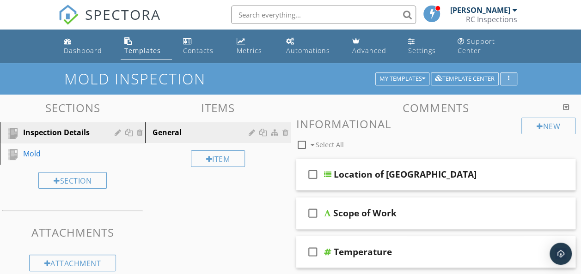
click at [509, 75] on button "button" at bounding box center [508, 79] width 17 height 13
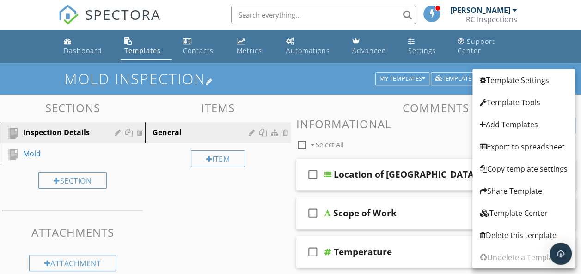
click at [329, 83] on h1 "Mold Inspection" at bounding box center [290, 79] width 453 height 16
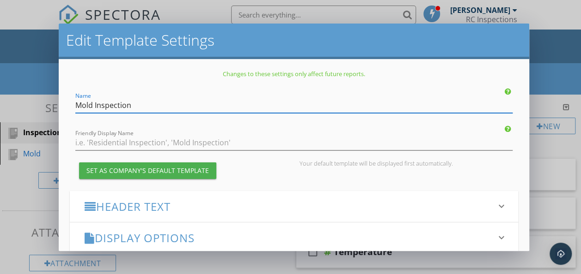
click at [561, 46] on div "Edit Template Settings Changes to these settings only affect future reports. Na…" at bounding box center [290, 137] width 581 height 274
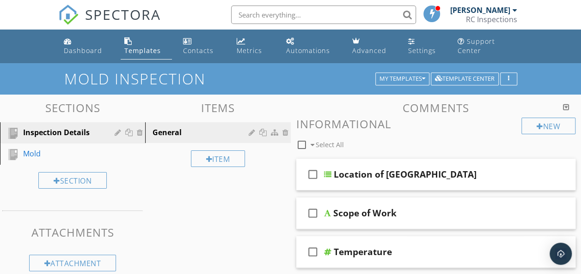
click at [564, 104] on div at bounding box center [566, 107] width 6 height 7
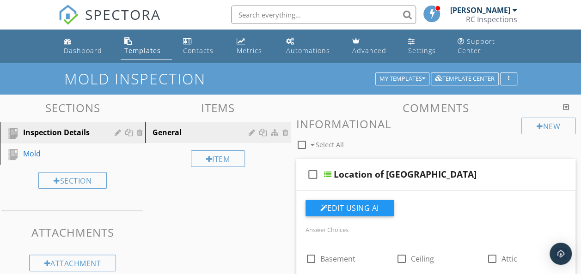
click at [564, 104] on div at bounding box center [566, 107] width 6 height 7
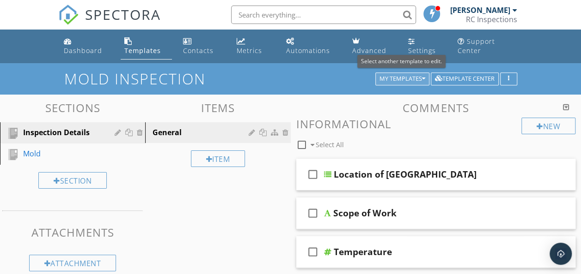
click at [421, 79] on div "My Templates" at bounding box center [402, 79] width 46 height 6
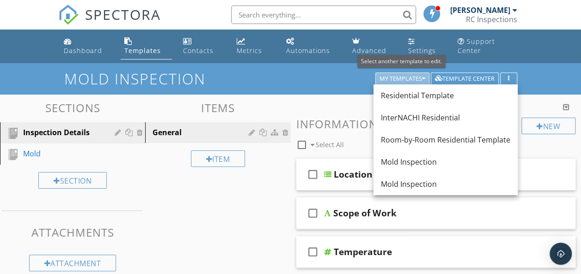
click at [421, 79] on div "My Templates" at bounding box center [402, 79] width 46 height 6
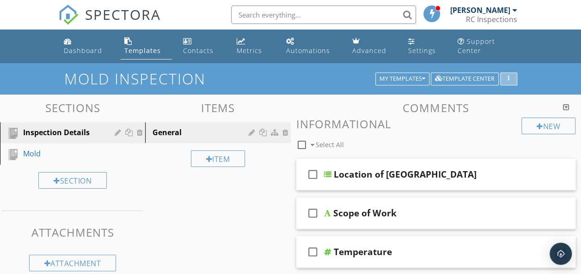
click at [509, 77] on icon "button" at bounding box center [508, 79] width 1 height 6
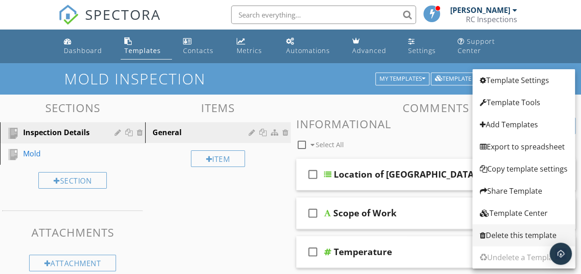
click at [524, 237] on div "Delete this template" at bounding box center [524, 235] width 88 height 11
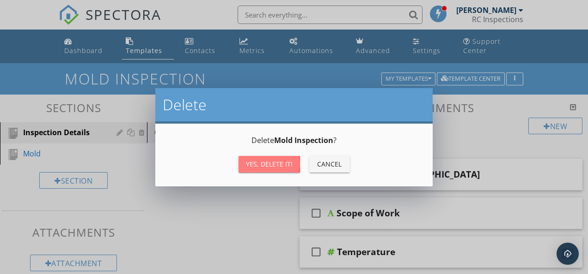
click at [276, 166] on div "Yes, Delete it!" at bounding box center [269, 164] width 47 height 10
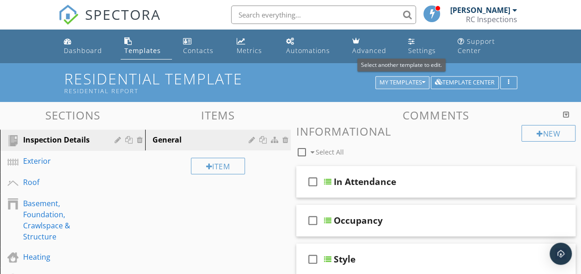
click at [398, 82] on div "My Templates" at bounding box center [402, 82] width 46 height 6
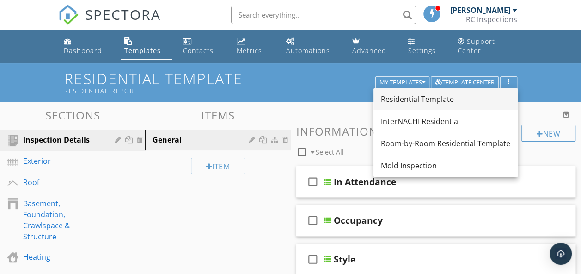
click at [396, 100] on div "Residential Template" at bounding box center [445, 99] width 129 height 11
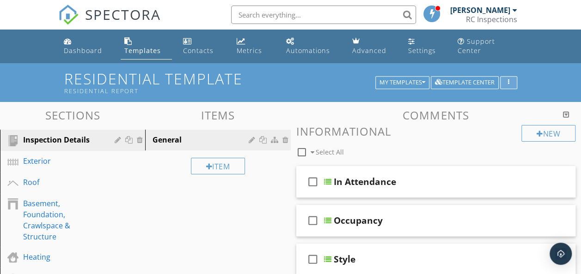
click at [508, 82] on icon "button" at bounding box center [508, 82] width 1 height 6
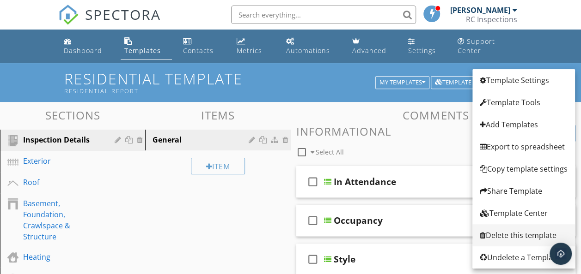
click at [505, 235] on div "Delete this template" at bounding box center [524, 235] width 88 height 11
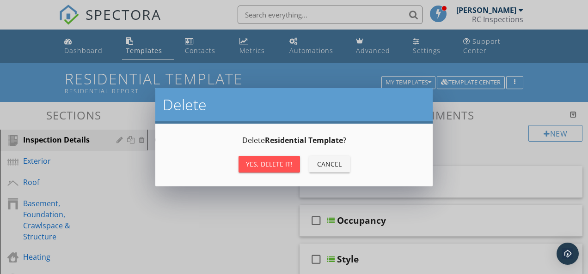
click at [268, 159] on div "Yes, Delete it!" at bounding box center [269, 164] width 47 height 10
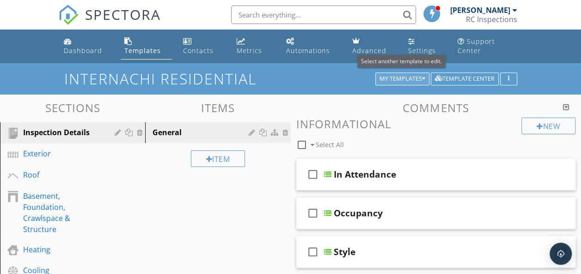
click at [424, 78] on icon "button" at bounding box center [423, 79] width 3 height 6
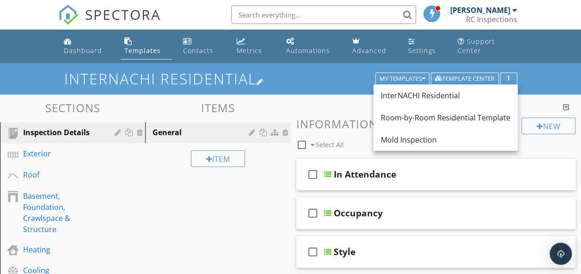
click at [290, 75] on h1 "InterNACHI Residential" at bounding box center [290, 79] width 453 height 16
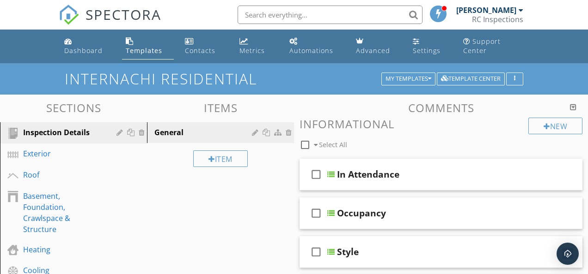
click at [558, 43] on div at bounding box center [294, 137] width 588 height 274
click at [358, 52] on div "Advanced" at bounding box center [369, 50] width 34 height 9
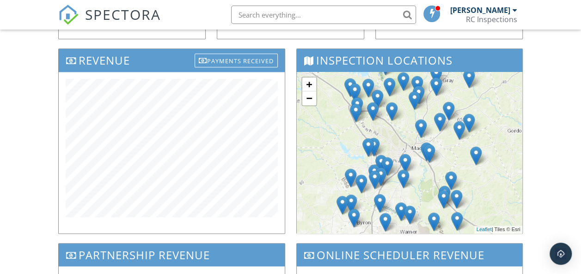
scroll to position [343, 0]
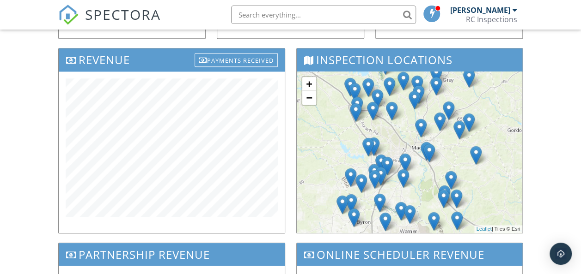
click at [433, 220] on img at bounding box center [434, 221] width 12 height 19
click at [458, 218] on img at bounding box center [457, 221] width 12 height 19
click at [454, 177] on img at bounding box center [451, 180] width 12 height 19
click at [419, 124] on img at bounding box center [421, 128] width 12 height 19
click at [425, 144] on img at bounding box center [429, 153] width 12 height 19
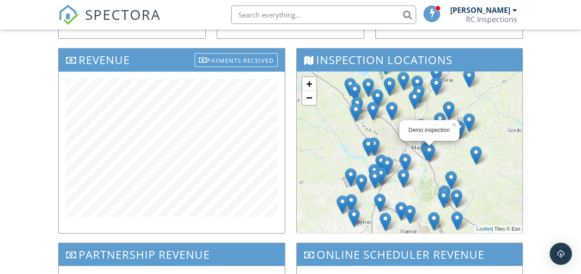
click at [426, 148] on img at bounding box center [429, 153] width 12 height 19
click at [402, 163] on img at bounding box center [405, 162] width 12 height 19
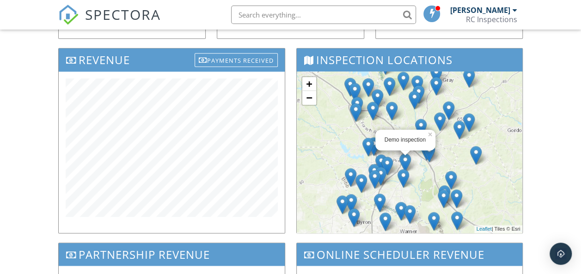
click at [561, 139] on div "Dashboard Templates Contacts Metrics Automations Advanced Settings Support Cent…" at bounding box center [290, 49] width 581 height 727
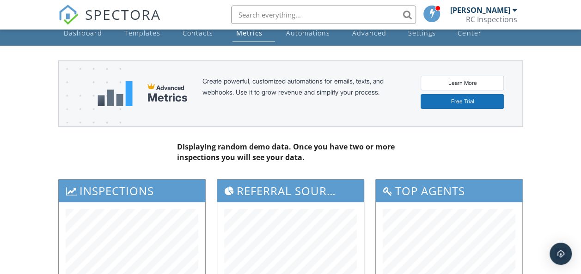
scroll to position [0, 0]
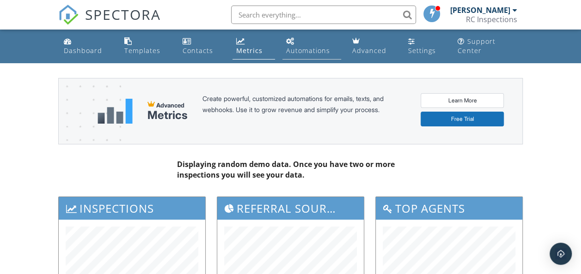
click at [313, 52] on div "Automations" at bounding box center [308, 50] width 44 height 9
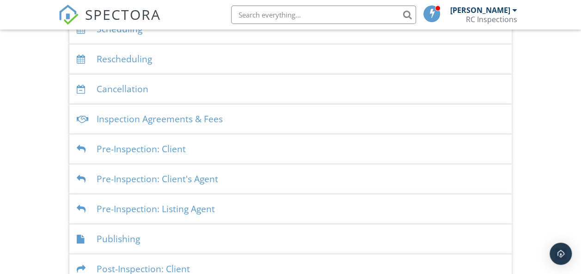
scroll to position [254, 0]
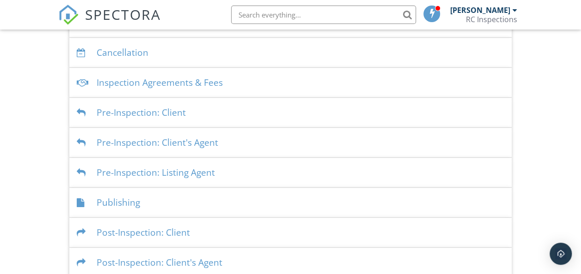
click at [133, 115] on div "Pre-Inspection: Client" at bounding box center [290, 113] width 443 height 30
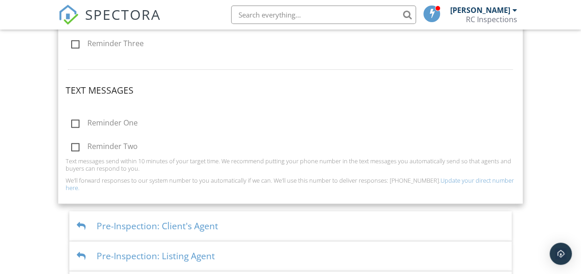
scroll to position [469, 0]
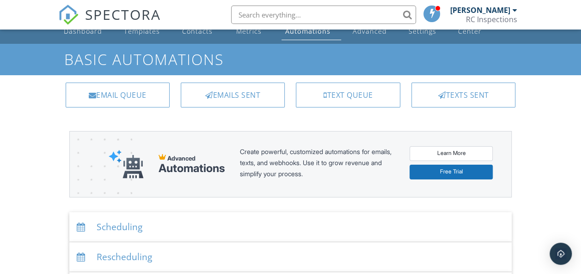
scroll to position [0, 0]
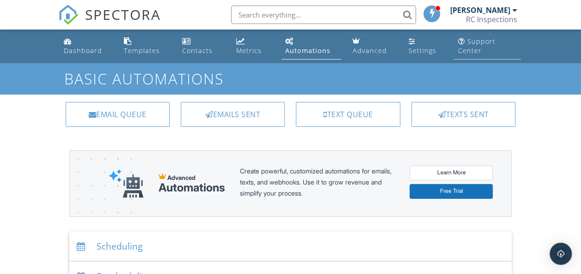
click at [475, 44] on div "Support Center" at bounding box center [475, 46] width 37 height 18
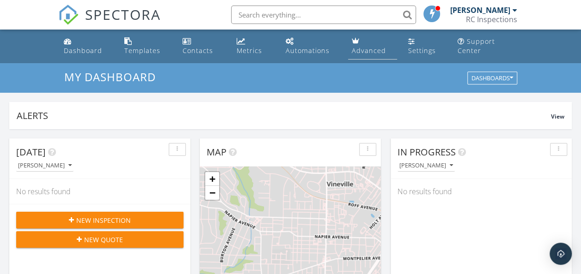
click at [356, 48] on div "Advanced" at bounding box center [369, 50] width 34 height 9
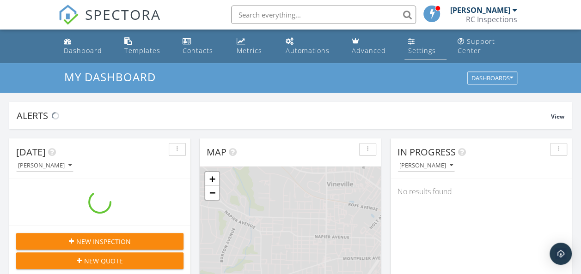
scroll to position [855, 595]
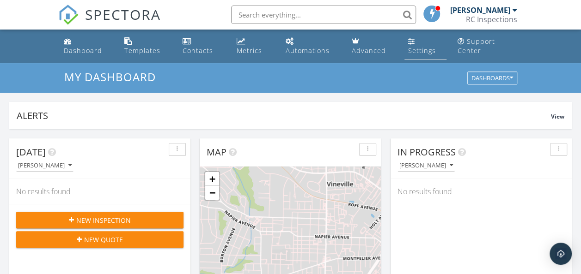
click at [417, 43] on link "Settings" at bounding box center [425, 46] width 42 height 26
